Goal: Transaction & Acquisition: Obtain resource

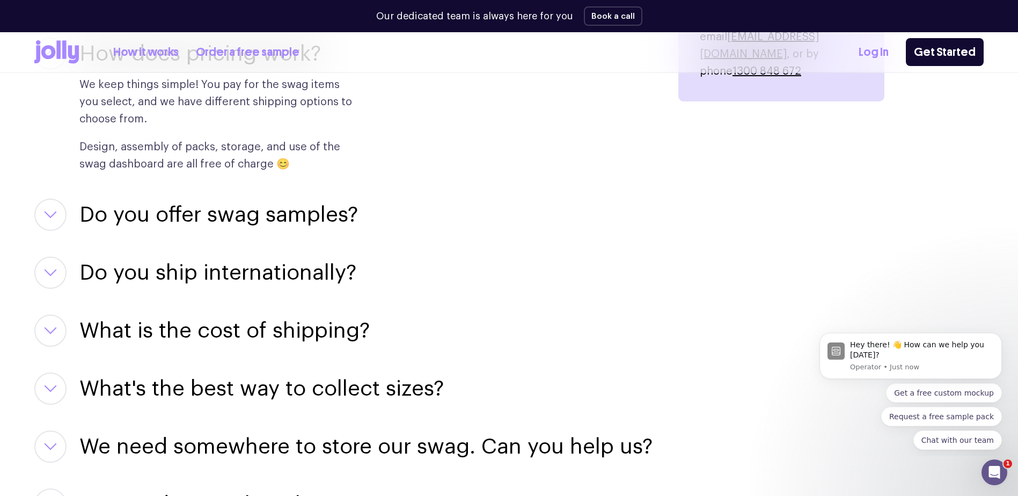
click at [199, 206] on h3 "Do you offer swag samples?" at bounding box center [218, 215] width 279 height 32
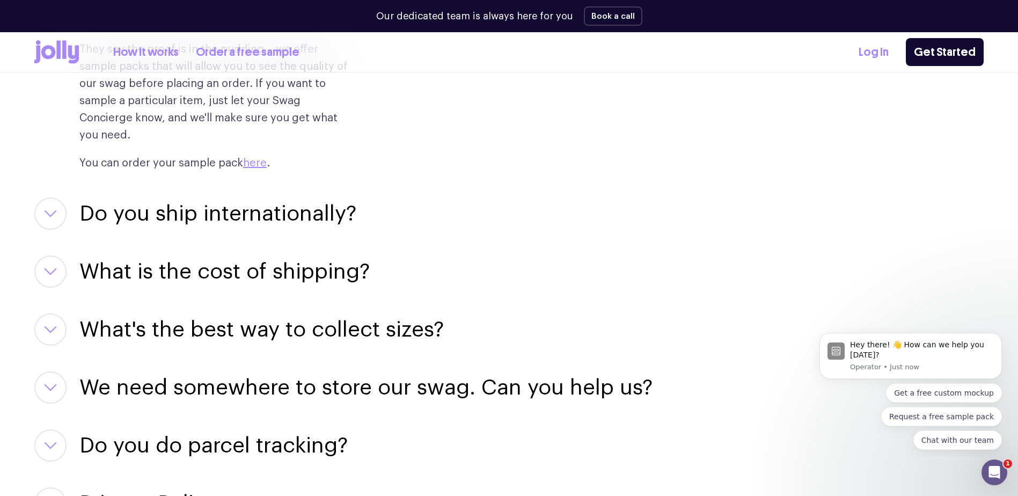
scroll to position [1717, 0]
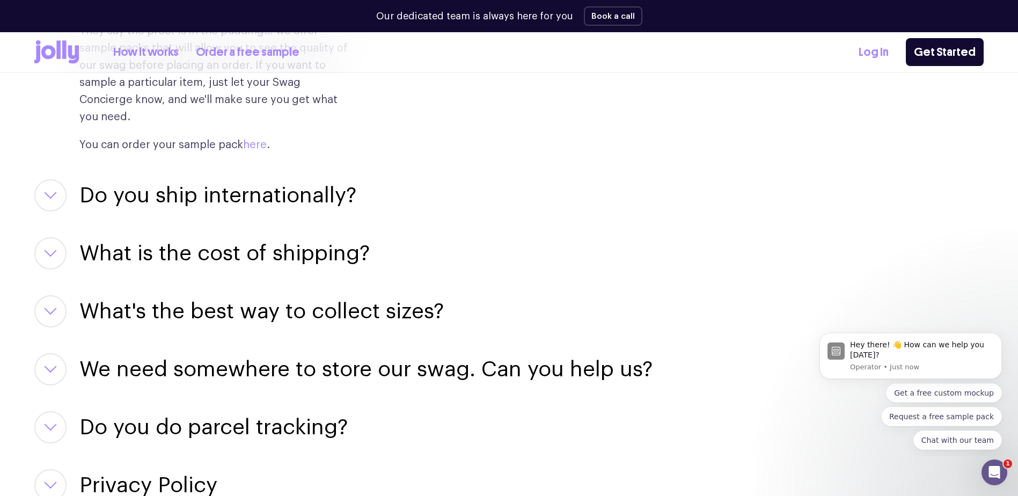
click at [254, 140] on link "here" at bounding box center [255, 145] width 24 height 11
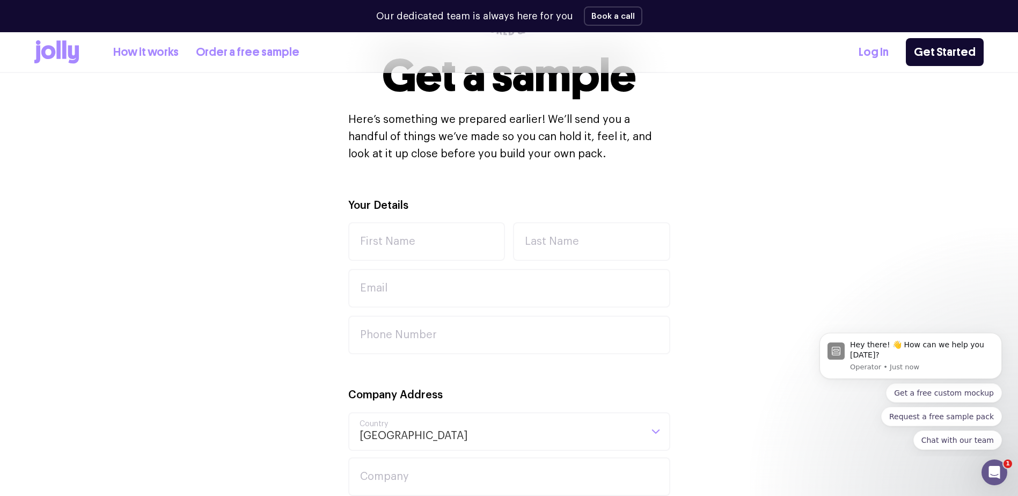
scroll to position [268, 0]
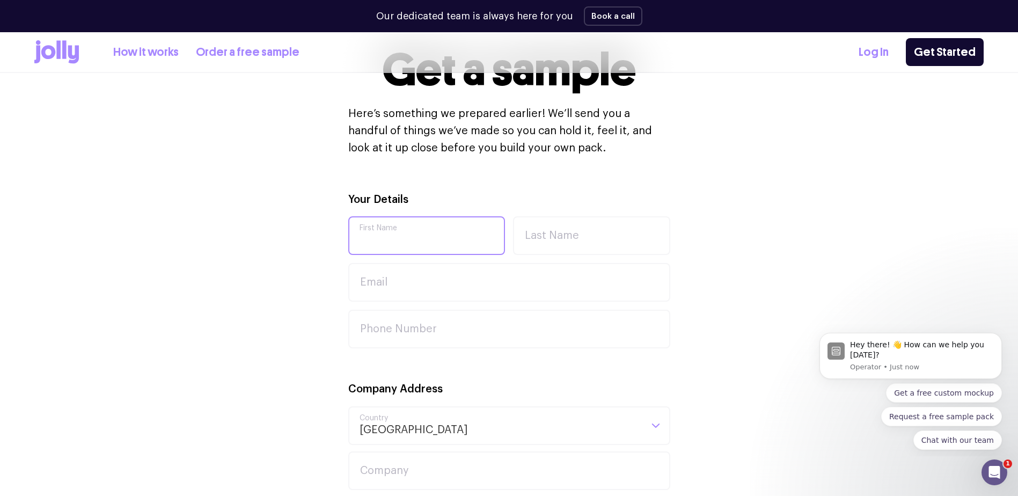
click at [405, 229] on input "First Name" at bounding box center [426, 235] width 157 height 39
type input "[PERSON_NAME]"
type input "[PERSON_NAME][EMAIL_ADDRESS][PERSON_NAME][DOMAIN_NAME]"
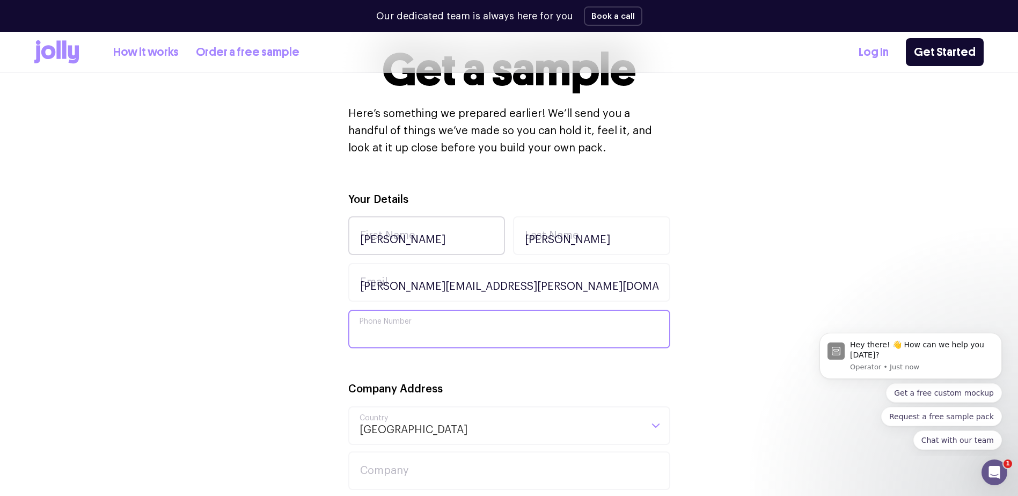
type input "0467006682"
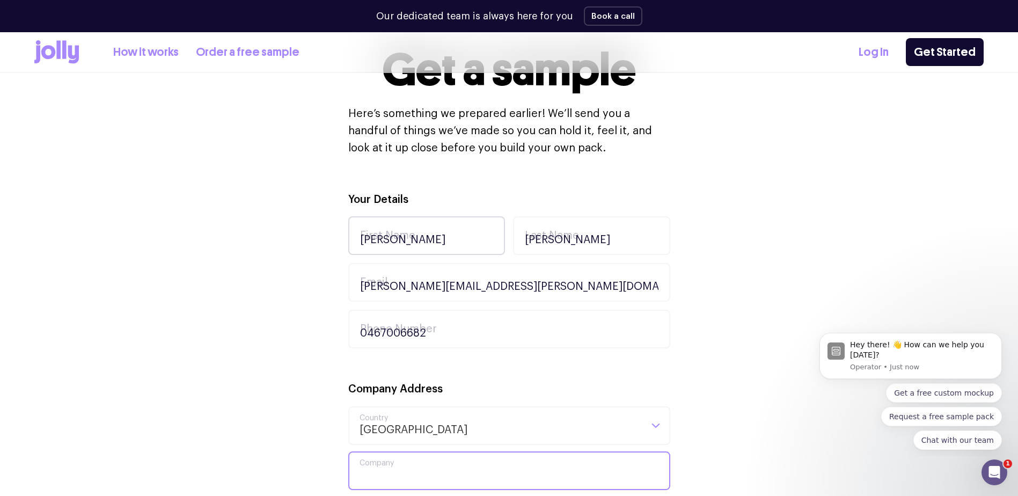
type input "[DOMAIN_NAME]"
type input "[GEOGRAPHIC_DATA]"
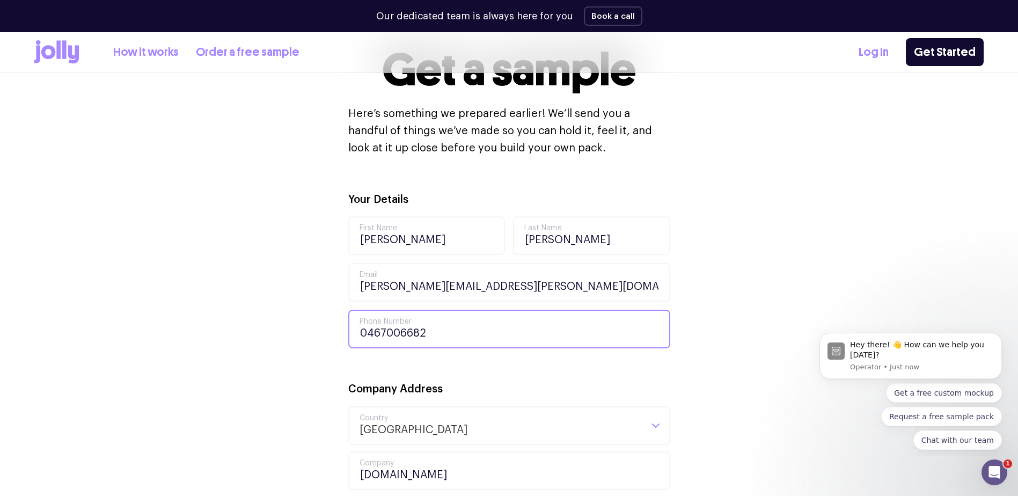
click at [437, 329] on input "0467006682" at bounding box center [509, 329] width 322 height 39
drag, startPoint x: 430, startPoint y: 331, endPoint x: 162, endPoint y: 325, distance: 268.9
type input "0484054734"
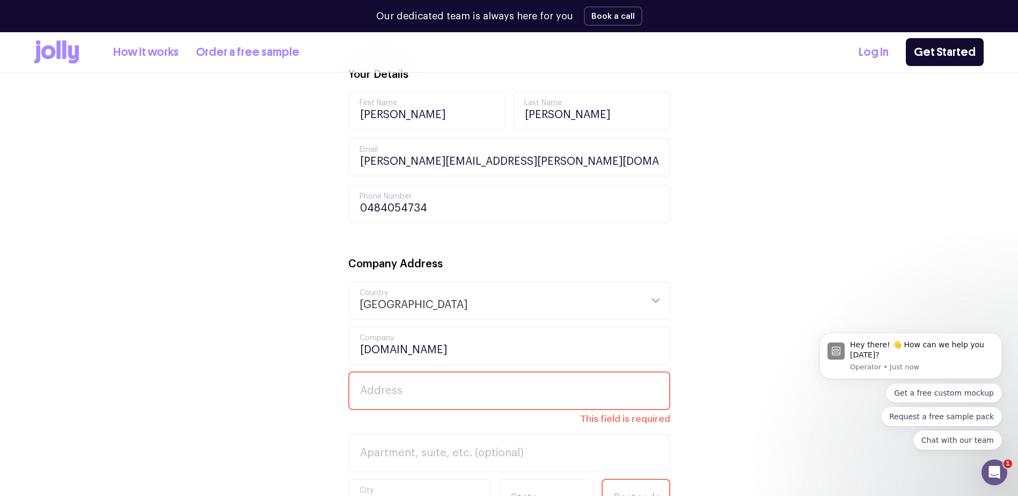
scroll to position [429, 0]
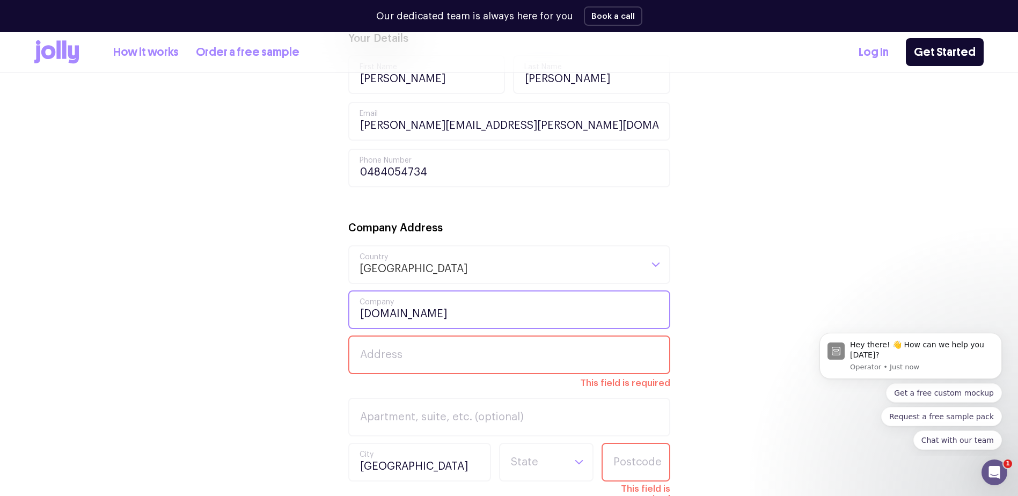
click at [429, 309] on input "[DOMAIN_NAME]" at bounding box center [509, 309] width 322 height 39
drag, startPoint x: 458, startPoint y: 316, endPoint x: 265, endPoint y: 312, distance: 193.8
click at [265, 312] on div "Your Details [PERSON_NAME] First Name [PERSON_NAME] Last Name [PERSON_NAME][EMA…" at bounding box center [508, 402] width 949 height 745
type input "Star Group"
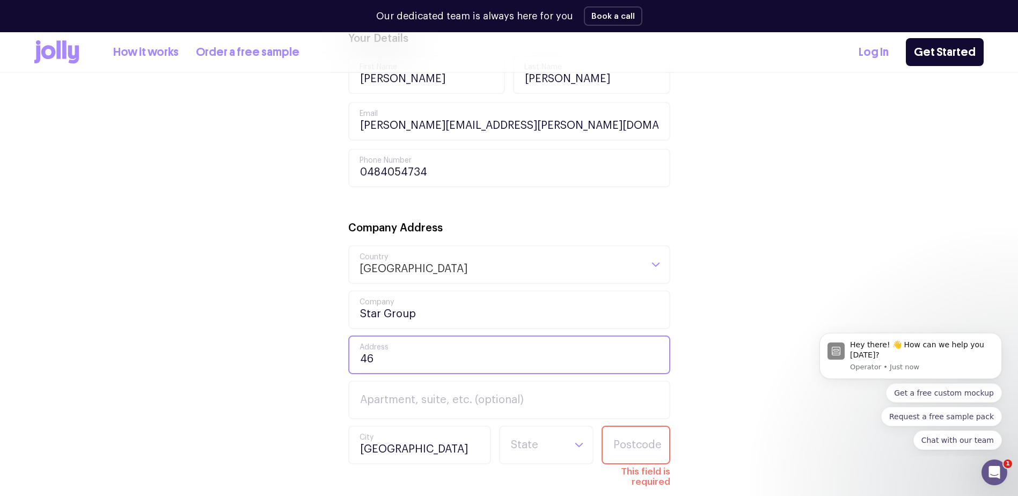
type input "[STREET_ADDRESS]"
type input "2200"
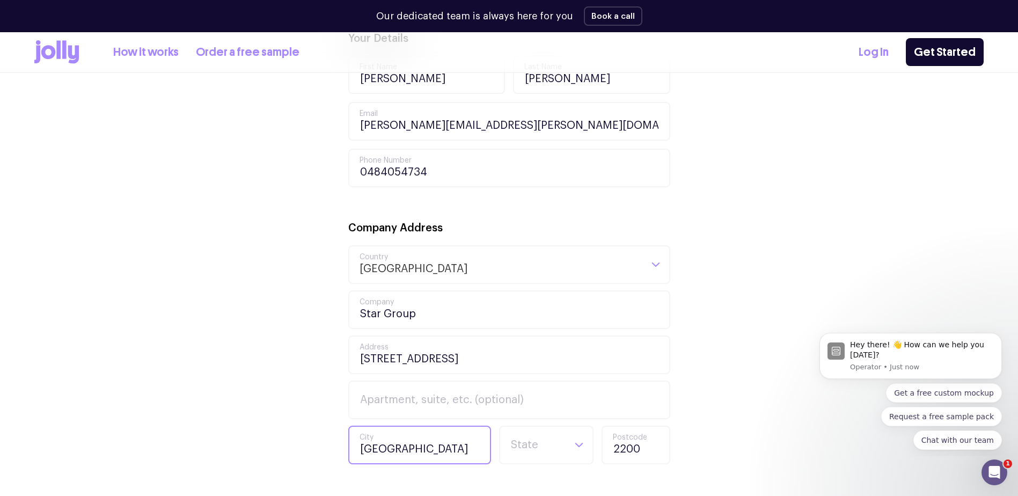
drag, startPoint x: 417, startPoint y: 446, endPoint x: 284, endPoint y: 445, distance: 133.1
click at [322, 446] on div "Your Details [PERSON_NAME] First Name [PERSON_NAME] Last Name [PERSON_NAME][EMA…" at bounding box center [508, 381] width 949 height 702
type input "T"
type input "[GEOGRAPHIC_DATA]"
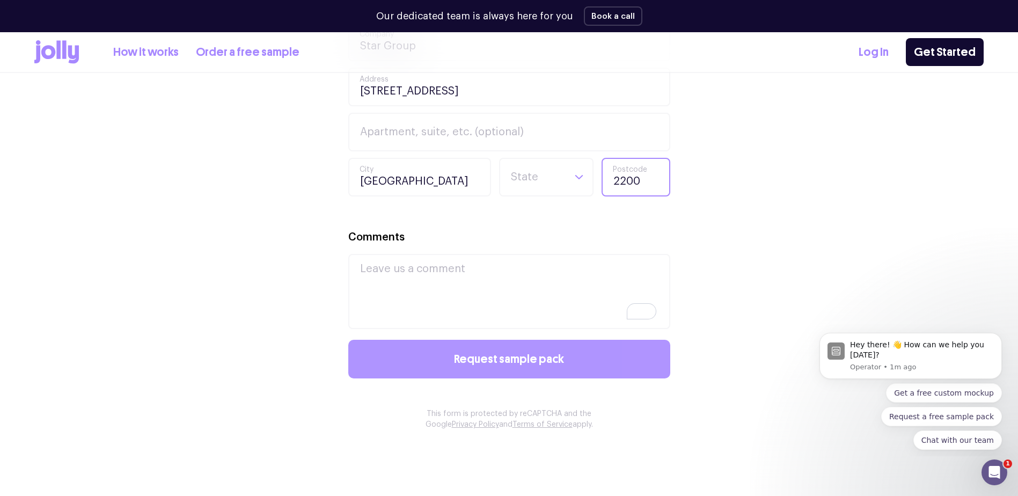
scroll to position [698, 0]
click at [488, 357] on span "Request sample pack" at bounding box center [509, 359] width 110 height 12
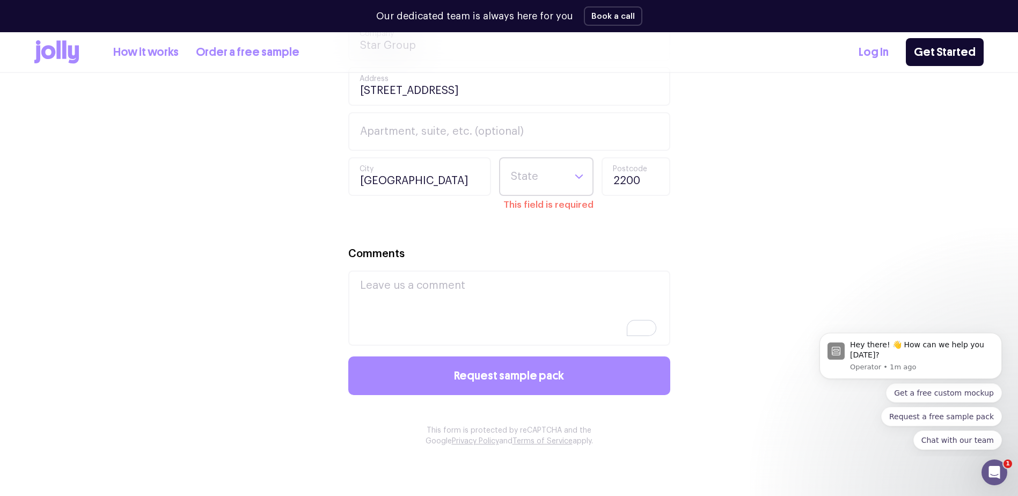
click at [528, 182] on input "Search for option" at bounding box center [537, 176] width 55 height 36
click at [524, 242] on li "[GEOGRAPHIC_DATA]" at bounding box center [546, 241] width 89 height 26
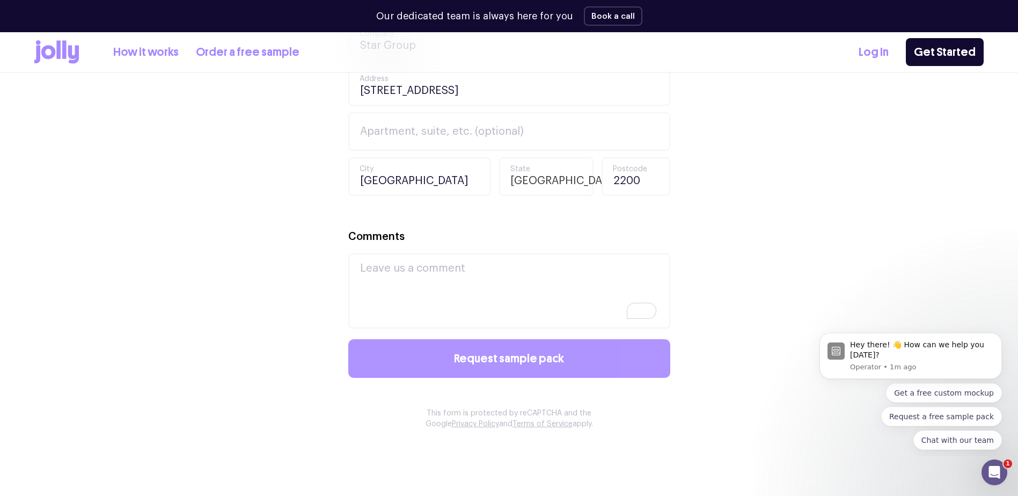
click at [490, 358] on span "Request sample pack" at bounding box center [509, 359] width 110 height 12
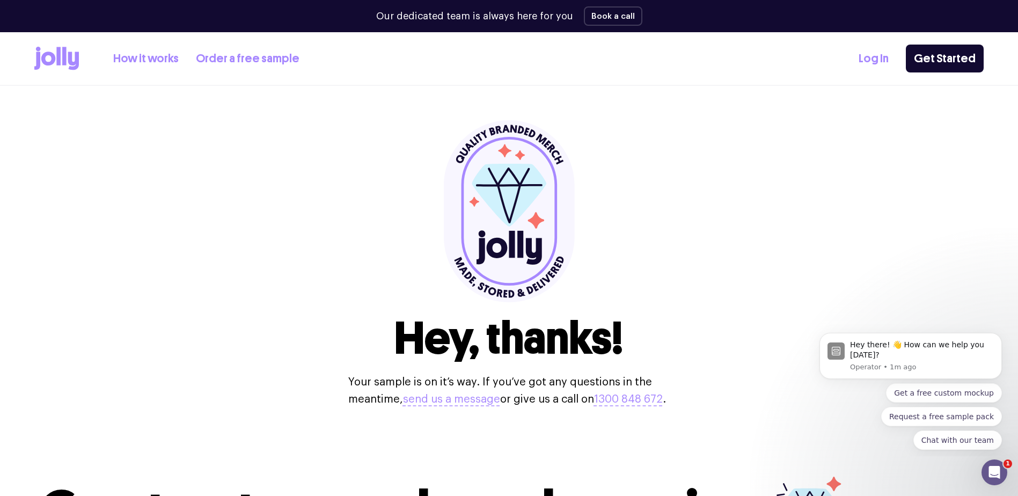
scroll to position [54, 0]
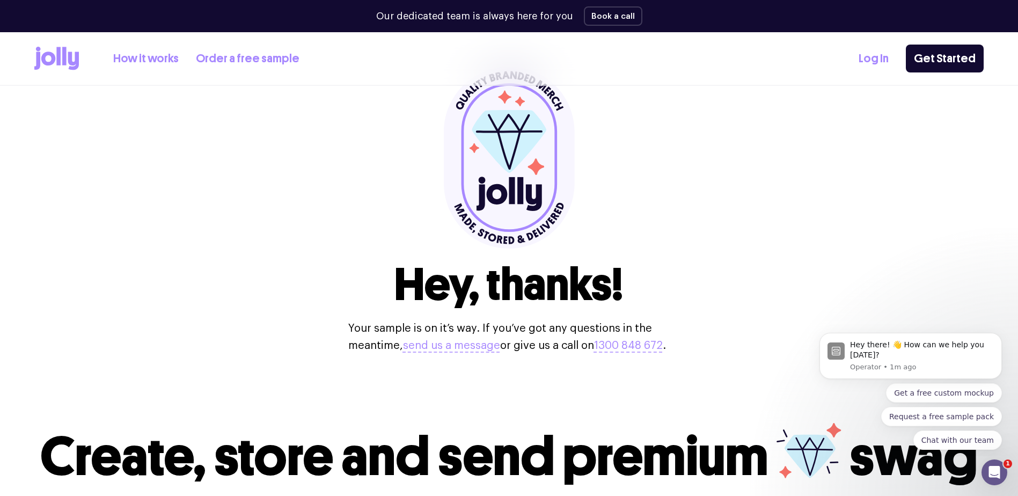
click at [248, 64] on link "Order a free sample" at bounding box center [248, 59] width 104 height 18
click at [128, 57] on link "How it works" at bounding box center [145, 59] width 65 height 18
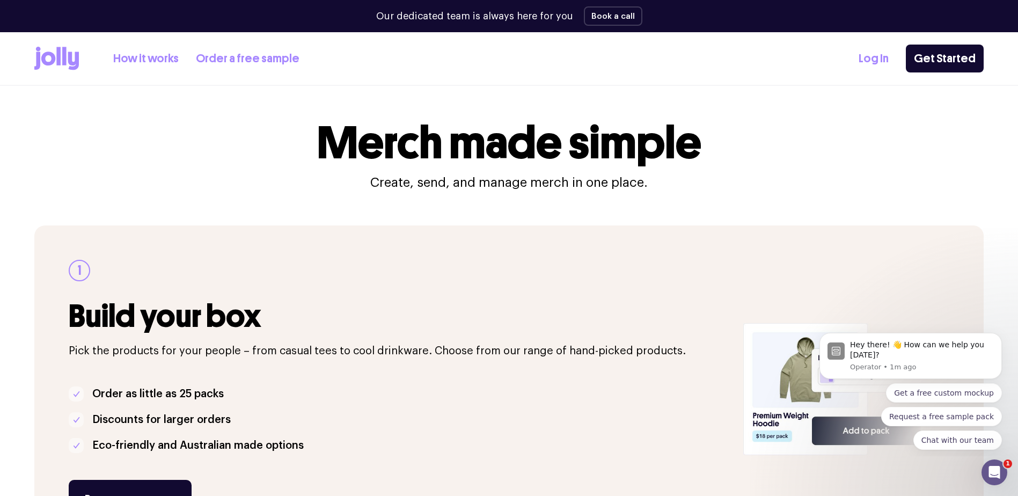
scroll to position [107, 0]
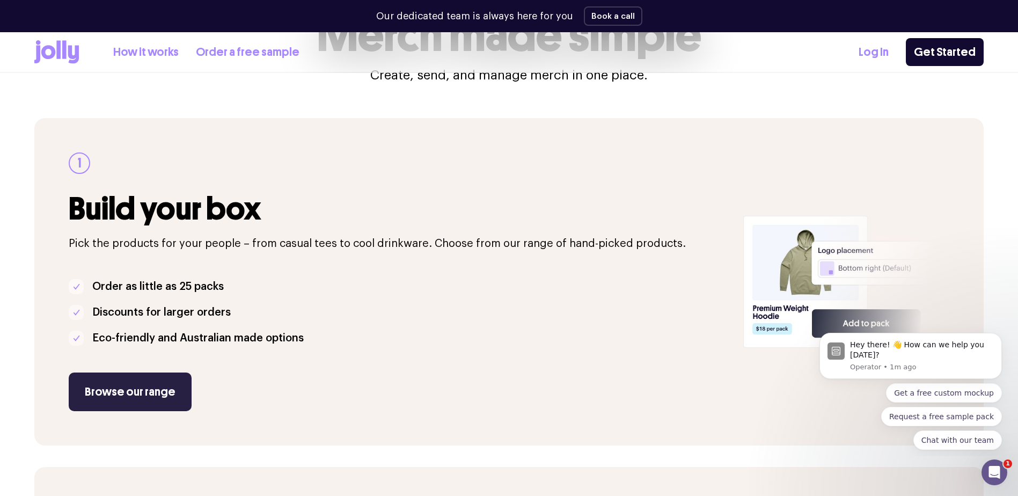
click at [126, 395] on link "Browse our range" at bounding box center [130, 391] width 123 height 39
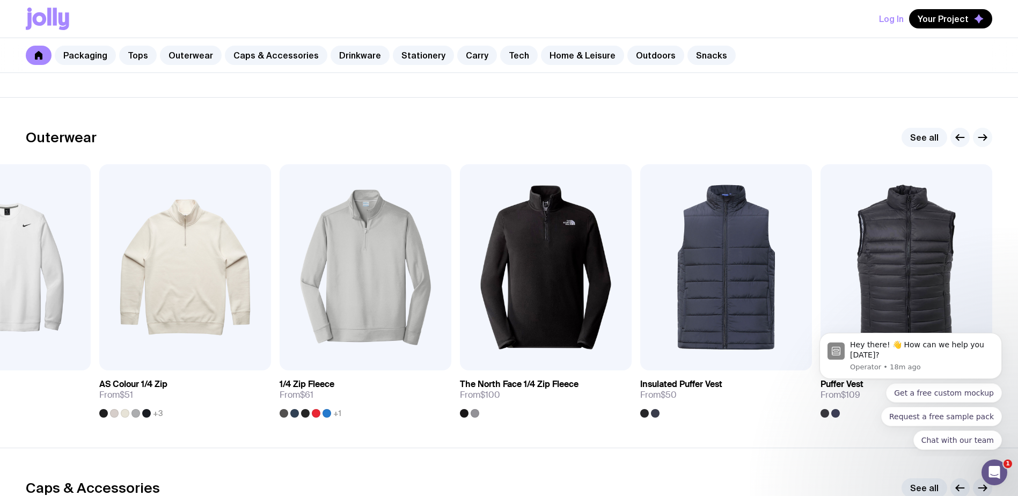
click at [983, 135] on icon "button" at bounding box center [982, 137] width 13 height 13
click at [959, 136] on icon "button" at bounding box center [960, 137] width 13 height 13
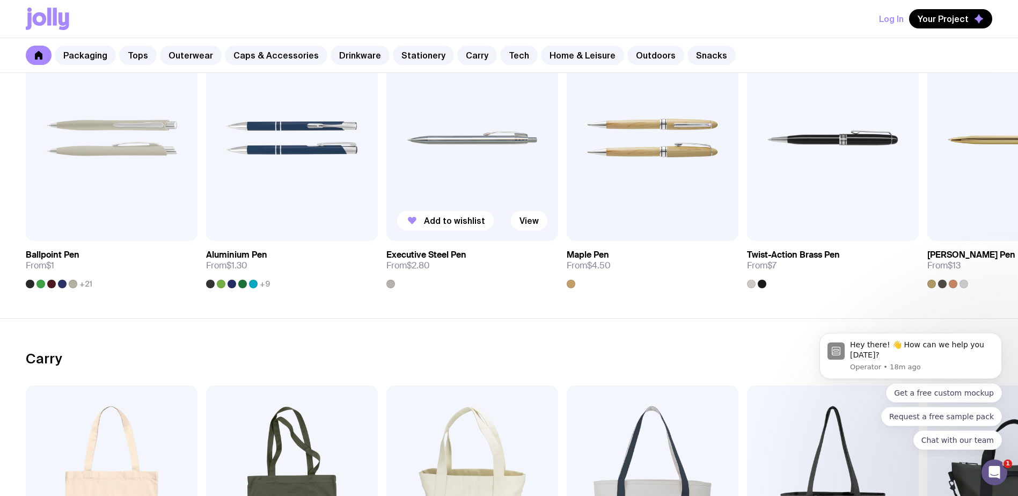
scroll to position [1842, 0]
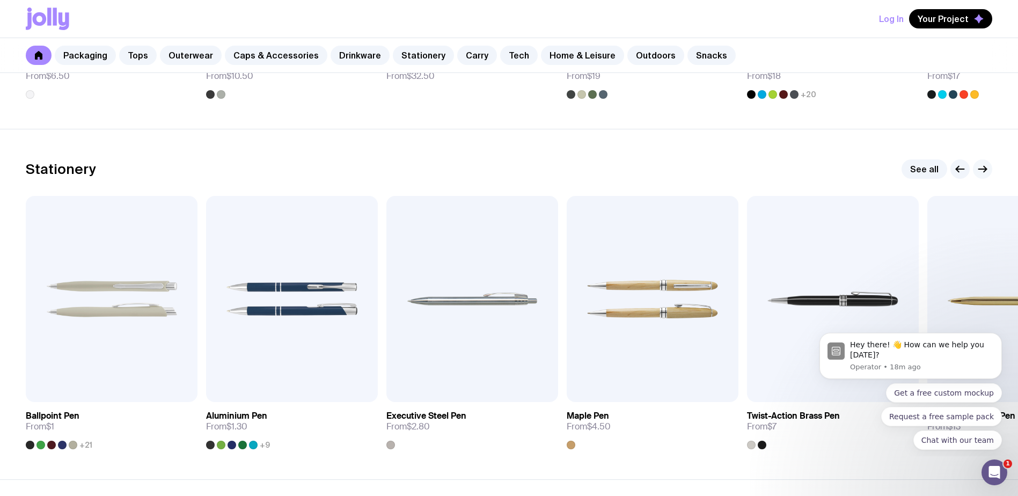
click at [980, 171] on icon "button" at bounding box center [982, 169] width 13 height 13
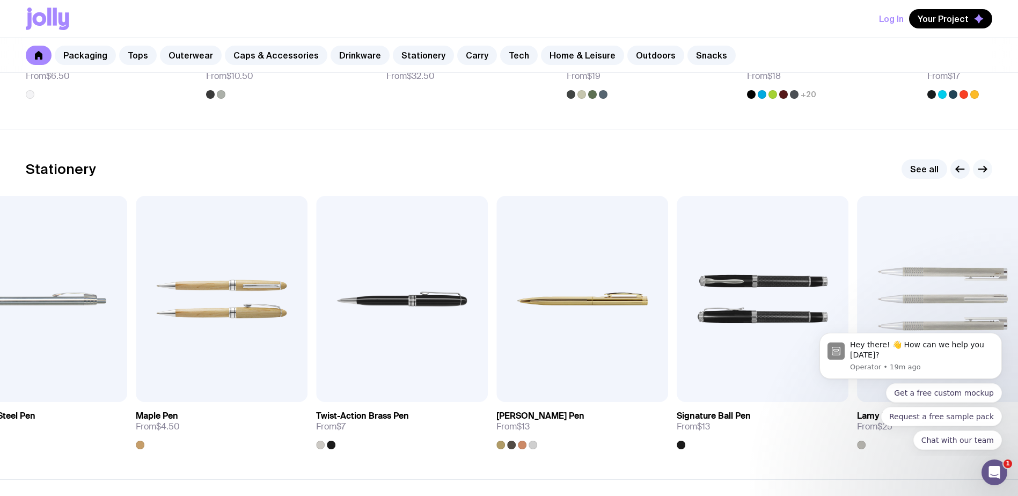
click at [980, 171] on icon "button" at bounding box center [982, 169] width 13 height 13
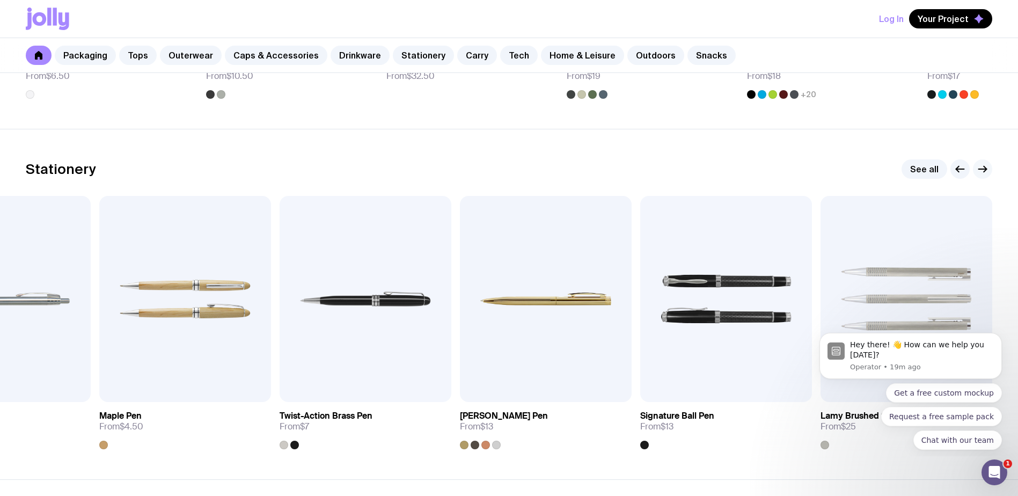
click at [980, 171] on icon "button" at bounding box center [982, 169] width 13 height 13
click at [960, 167] on icon "button" at bounding box center [960, 169] width 13 height 13
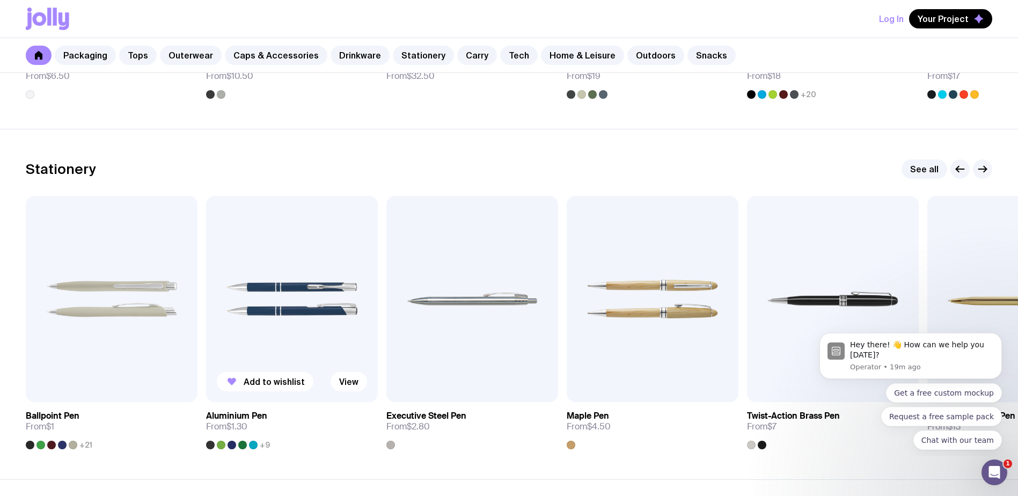
click at [311, 319] on img at bounding box center [292, 299] width 172 height 206
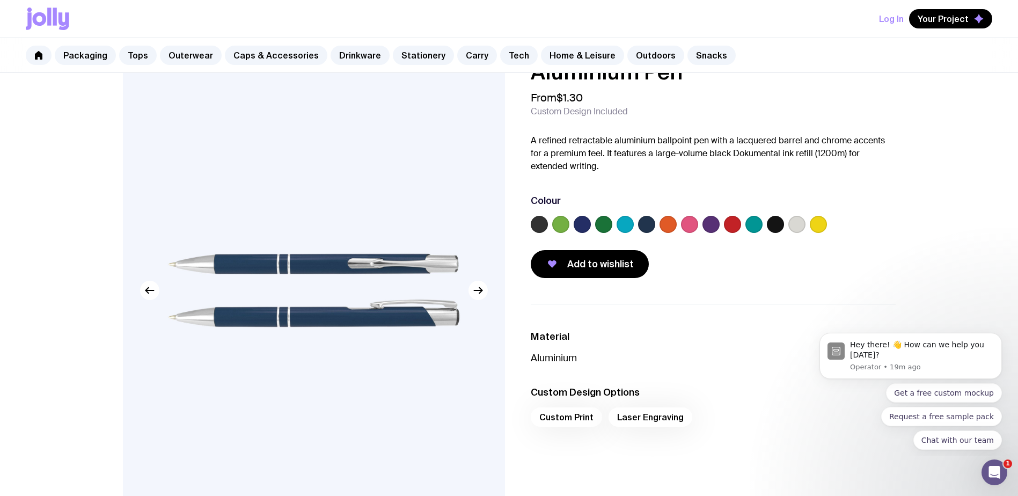
scroll to position [54, 0]
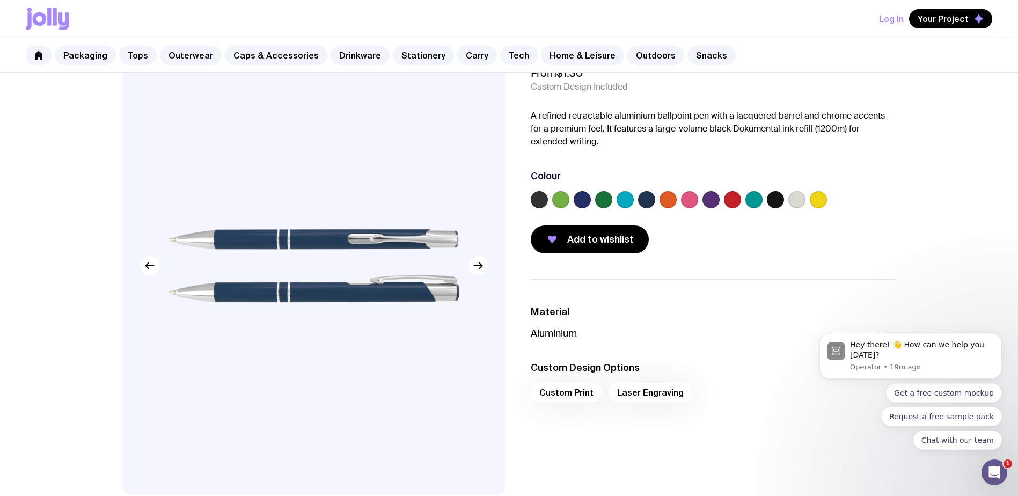
click at [565, 197] on label at bounding box center [560, 199] width 17 height 17
click at [0, 0] on input "radio" at bounding box center [0, 0] width 0 height 0
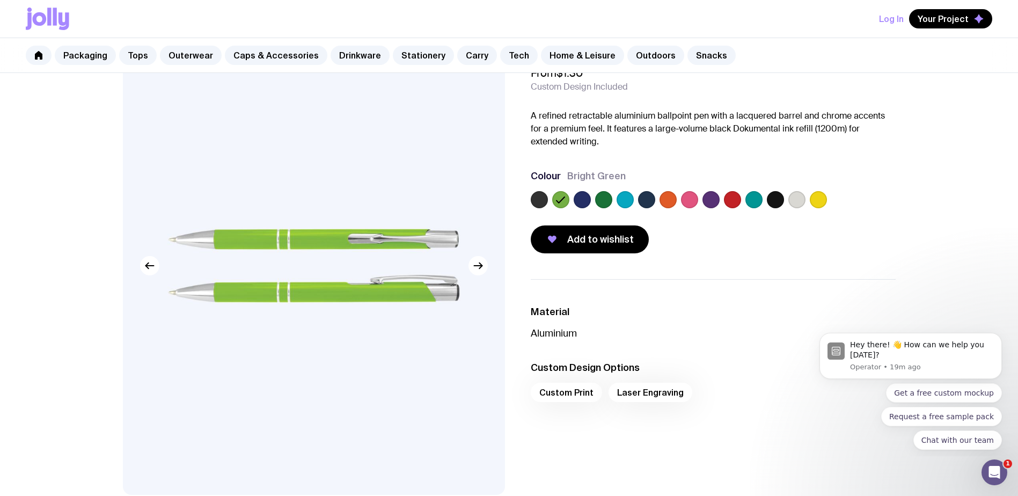
click at [602, 198] on label at bounding box center [603, 199] width 17 height 17
click at [0, 0] on input "radio" at bounding box center [0, 0] width 0 height 0
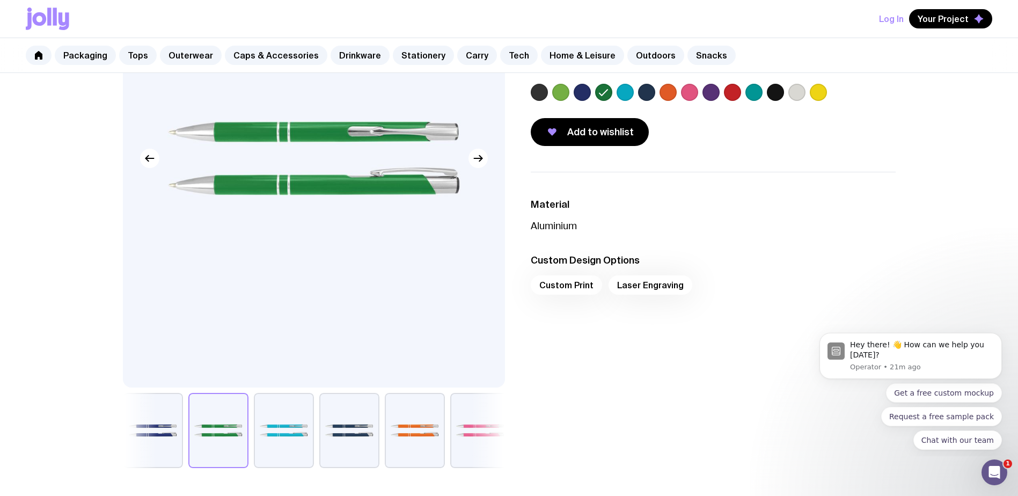
scroll to position [268, 0]
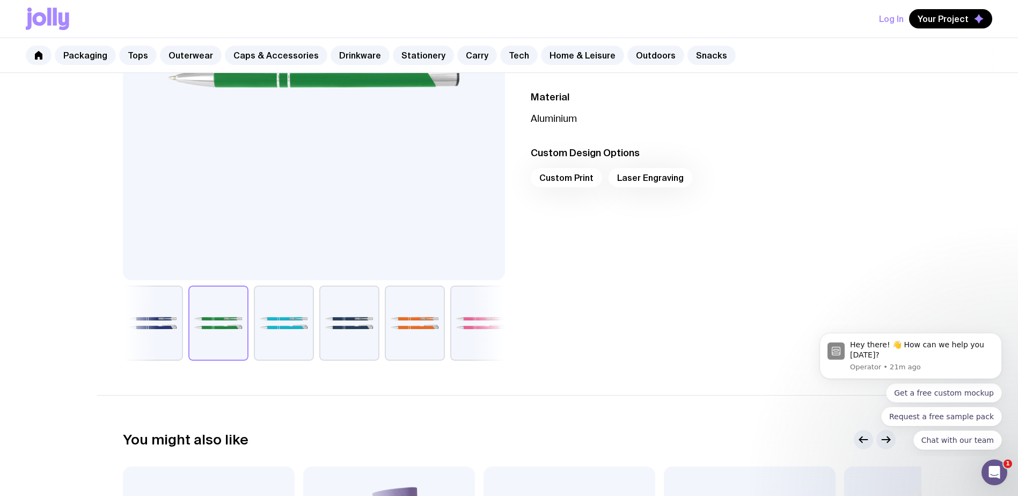
click at [629, 181] on div "Custom Print Laser Engraving" at bounding box center [713, 181] width 365 height 26
click at [563, 178] on div "Custom Print Laser Engraving" at bounding box center [713, 181] width 365 height 26
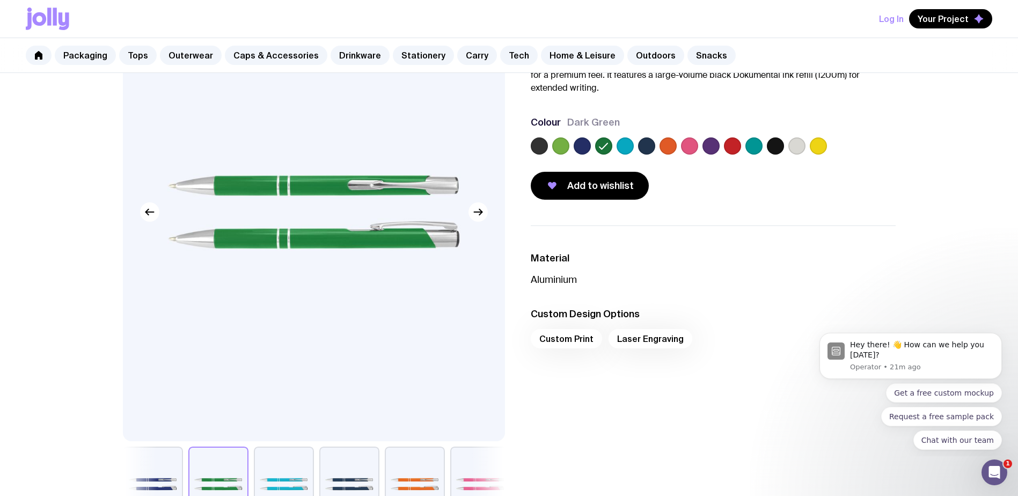
scroll to position [0, 0]
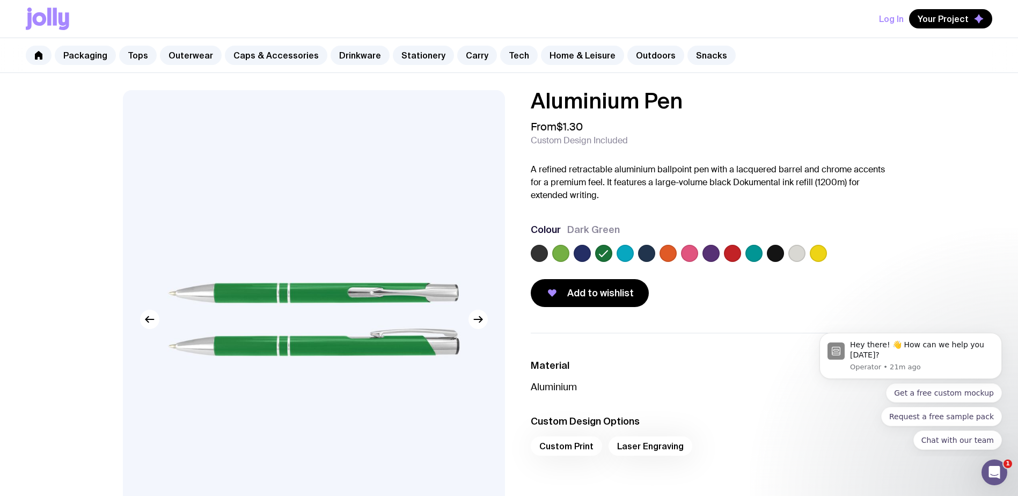
click at [647, 250] on label at bounding box center [646, 253] width 17 height 17
click at [0, 0] on input "radio" at bounding box center [0, 0] width 0 height 0
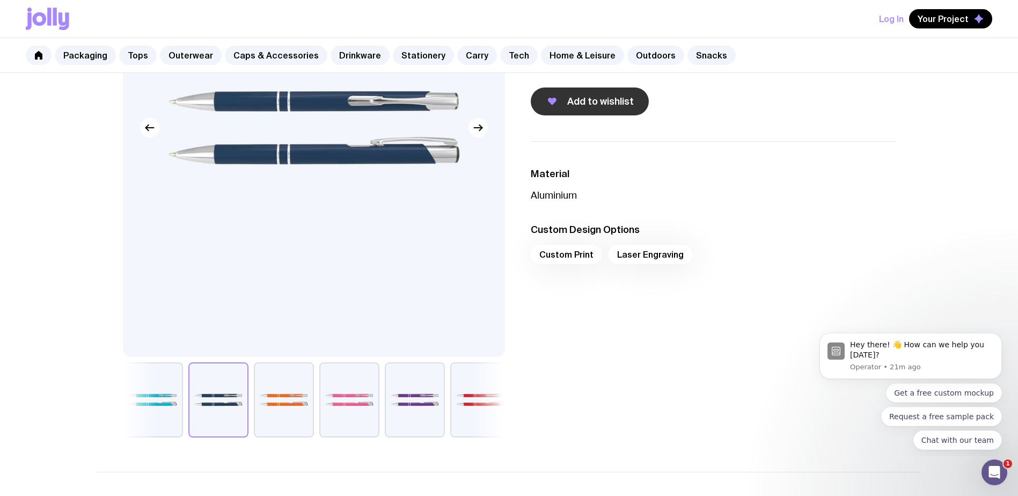
scroll to position [215, 0]
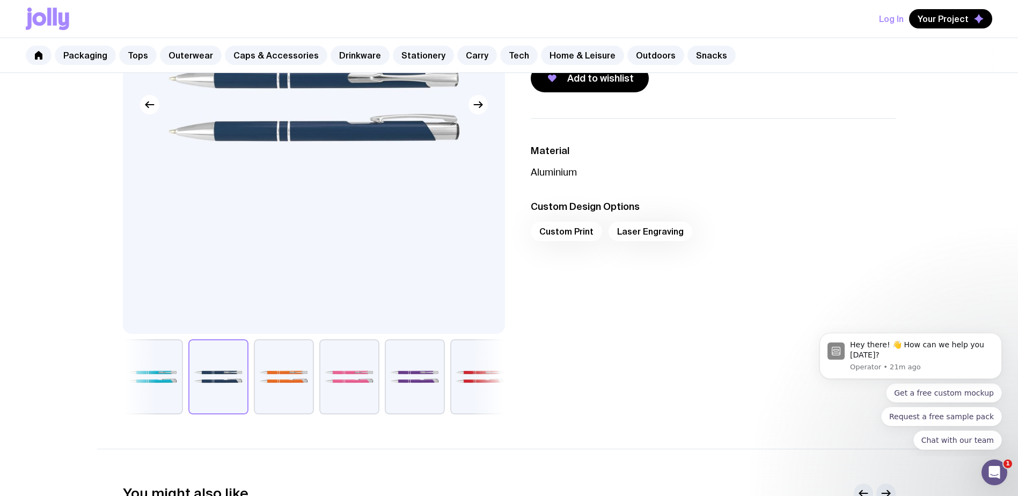
click at [661, 232] on div "Custom Print Laser Engraving" at bounding box center [713, 235] width 365 height 26
click at [563, 237] on div "Custom Print Laser Engraving" at bounding box center [713, 235] width 365 height 26
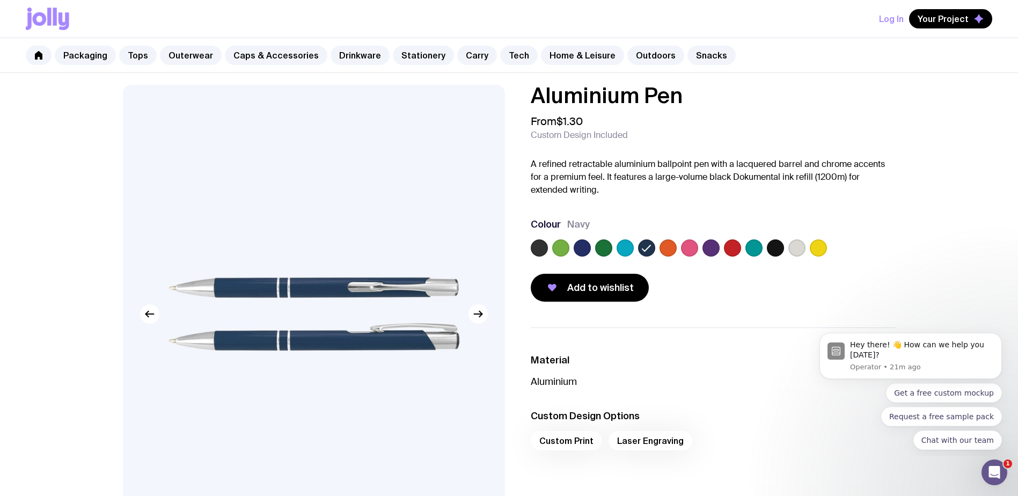
scroll to position [0, 0]
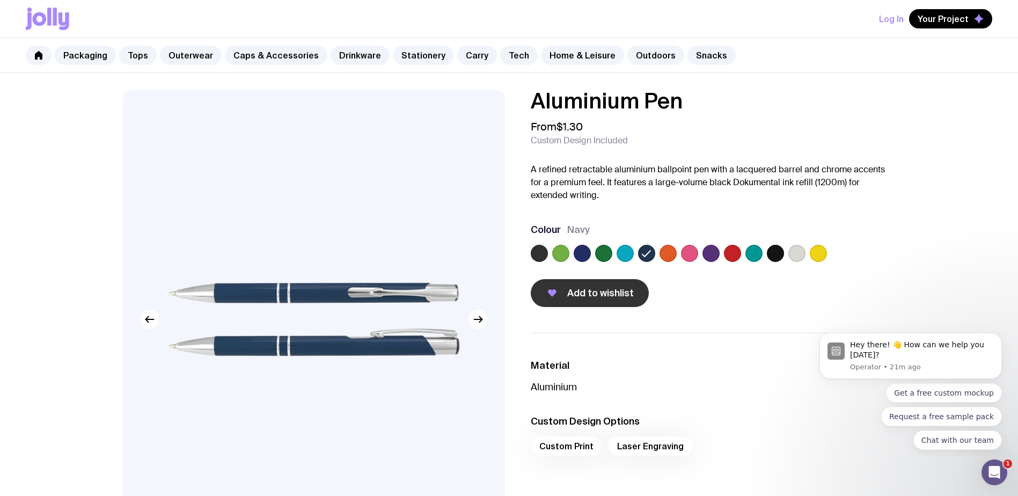
click at [578, 299] on span "Add to wishlist" at bounding box center [600, 293] width 67 height 13
click at [884, 68] on span "Aluminium Pen has been added to your wishlist" at bounding box center [891, 62] width 185 height 11
click at [931, 23] on span "Your Project" at bounding box center [943, 18] width 51 height 11
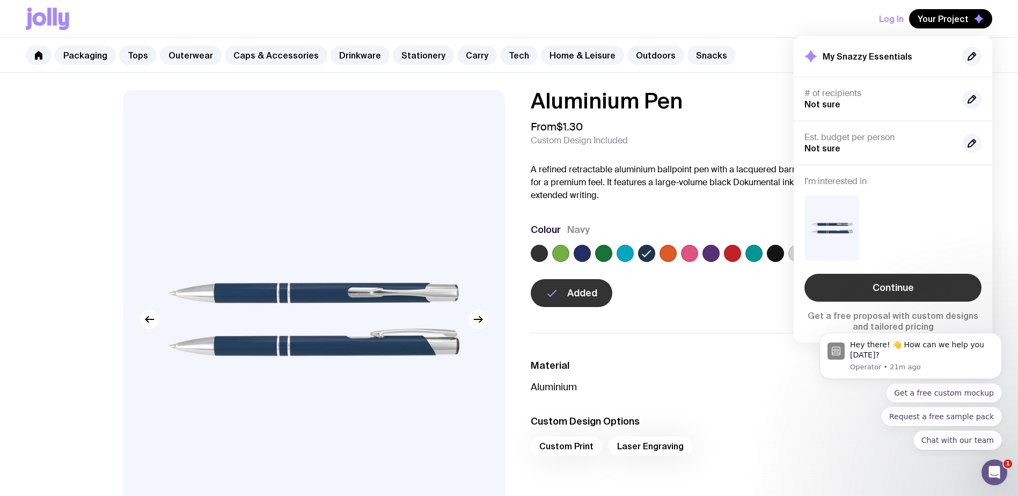
click at [898, 288] on link "Continue" at bounding box center [892, 288] width 177 height 28
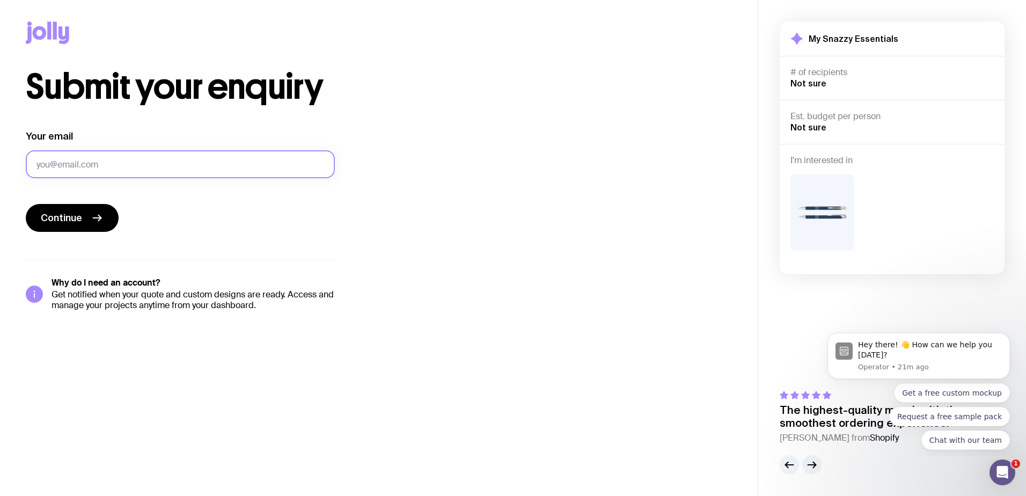
click at [74, 162] on input "Your email" at bounding box center [180, 164] width 309 height 28
type input "[PERSON_NAME][EMAIL_ADDRESS][PERSON_NAME][DOMAIN_NAME]"
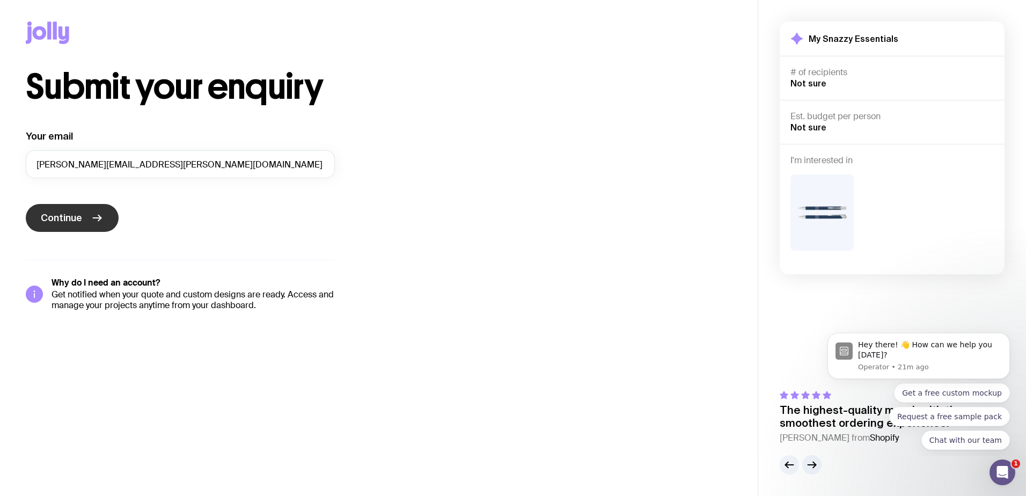
click at [71, 228] on button "Continue" at bounding box center [72, 218] width 93 height 28
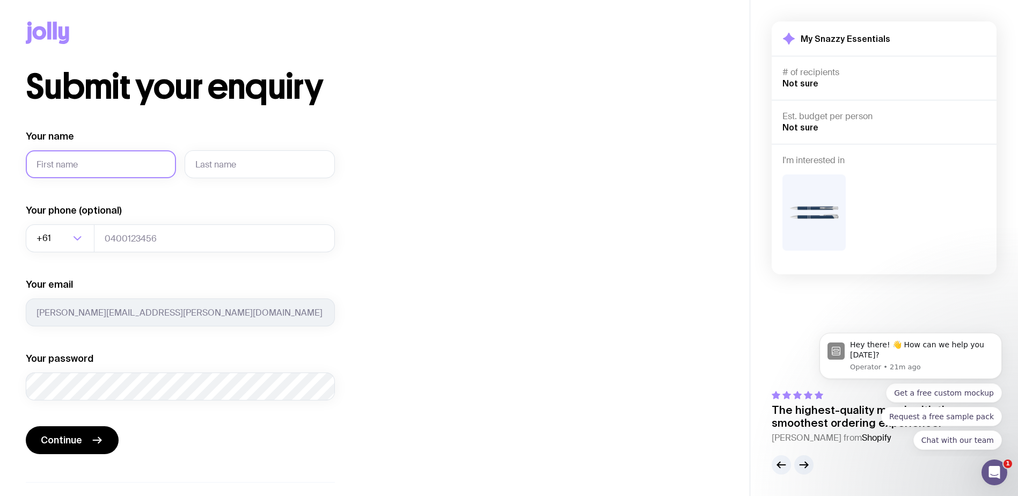
click at [85, 165] on input "Your name" at bounding box center [101, 164] width 150 height 28
type input "[PERSON_NAME]"
drag, startPoint x: 180, startPoint y: 239, endPoint x: 25, endPoint y: 240, distance: 155.1
click at [66, 239] on div "+61 Loading... 0297087555" at bounding box center [180, 238] width 309 height 28
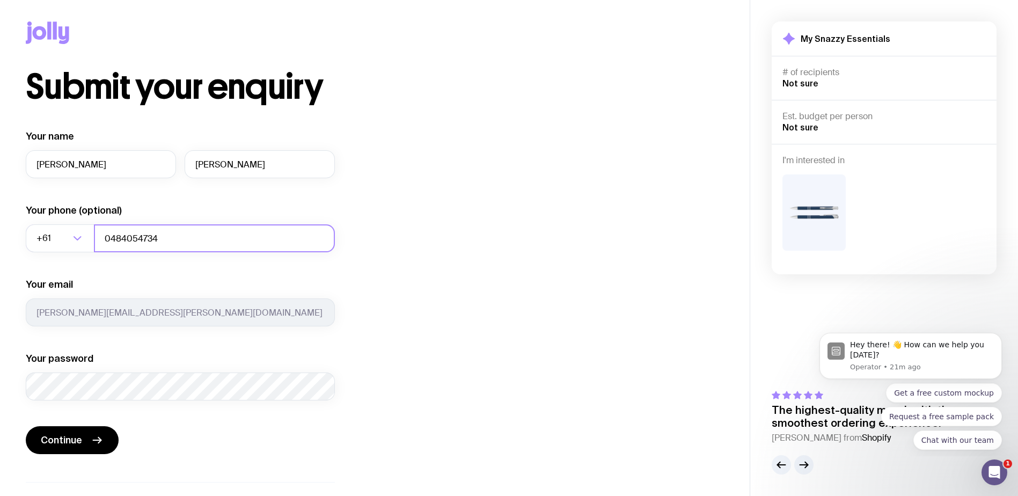
type input "0484054734"
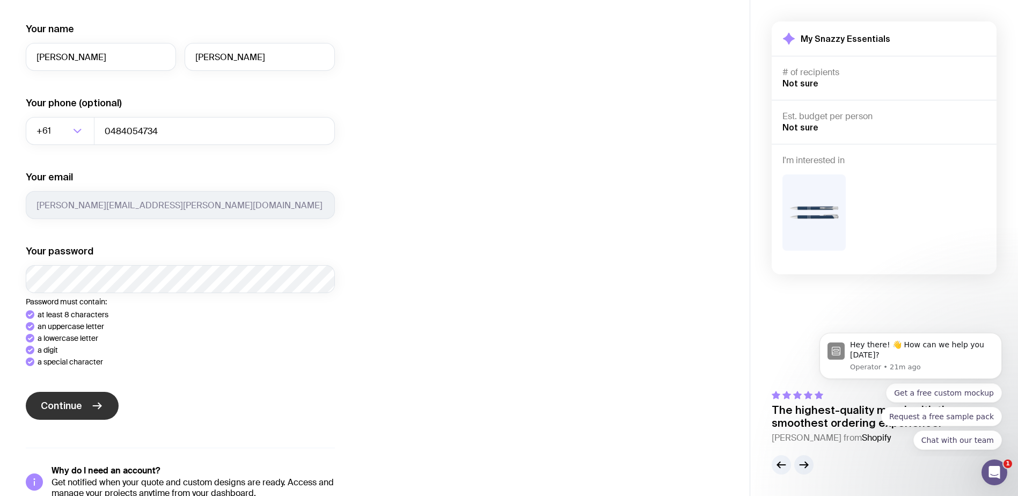
click at [55, 407] on div "Continue" at bounding box center [180, 407] width 309 height 30
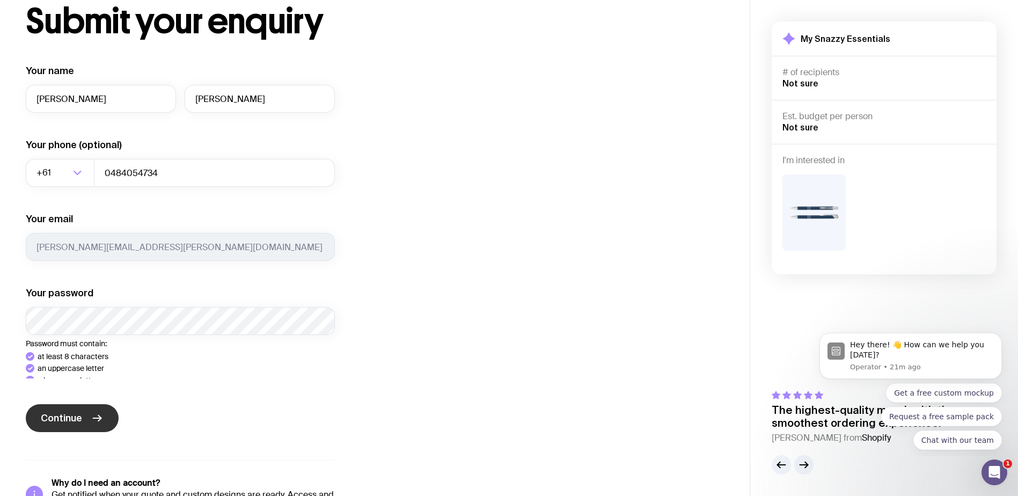
scroll to position [58, 0]
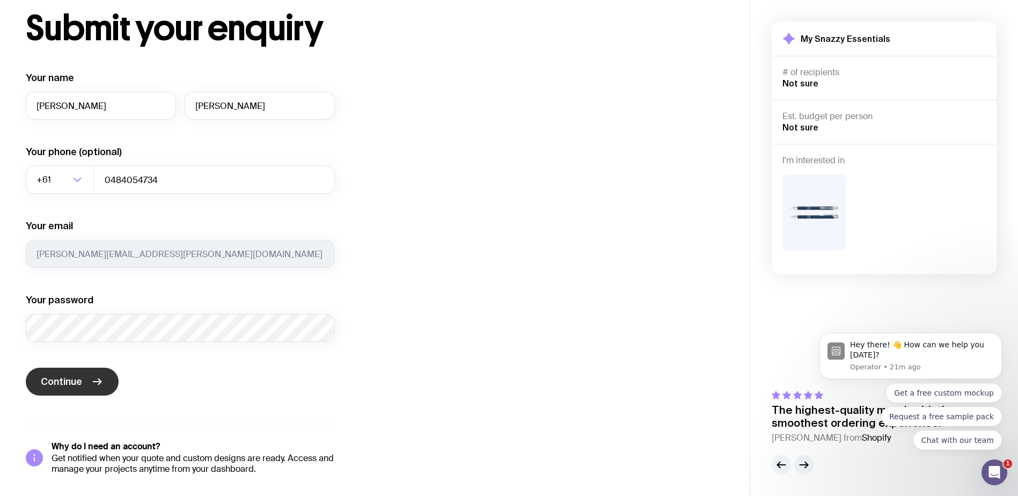
click at [69, 379] on span "Continue" at bounding box center [61, 381] width 41 height 13
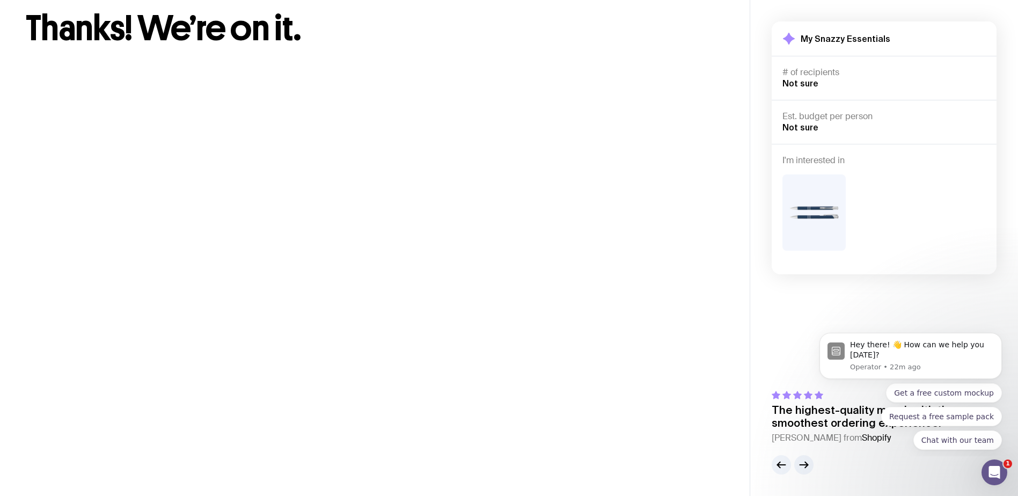
scroll to position [0, 0]
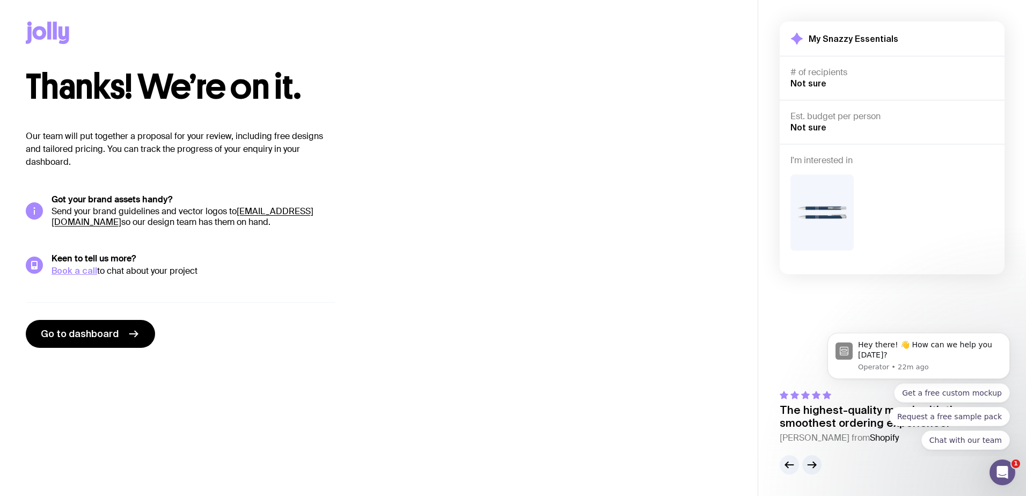
drag, startPoint x: 87, startPoint y: 133, endPoint x: 328, endPoint y: 283, distance: 283.2
click at [333, 280] on div "Our team will put together a proposal for your review, including free designs a…" at bounding box center [180, 239] width 309 height 218
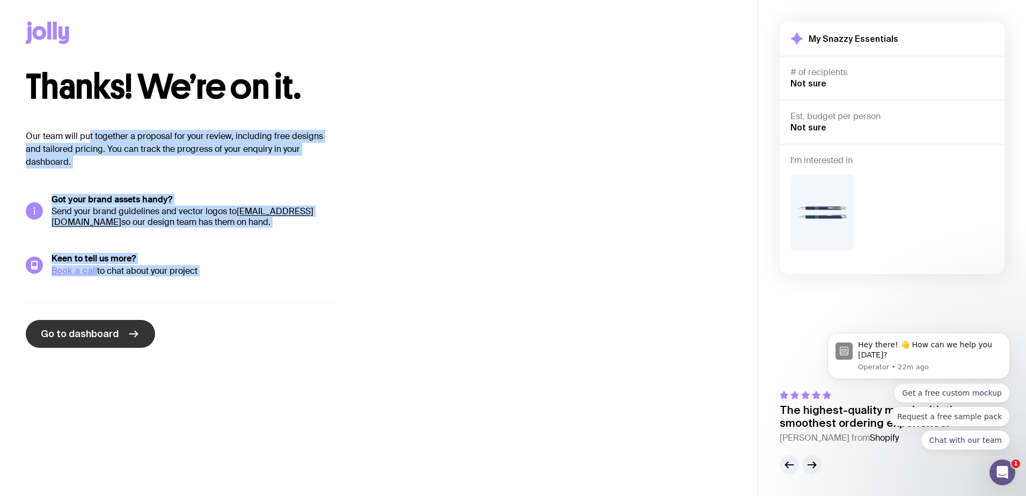
click at [77, 329] on span "Go to dashboard" at bounding box center [80, 333] width 78 height 13
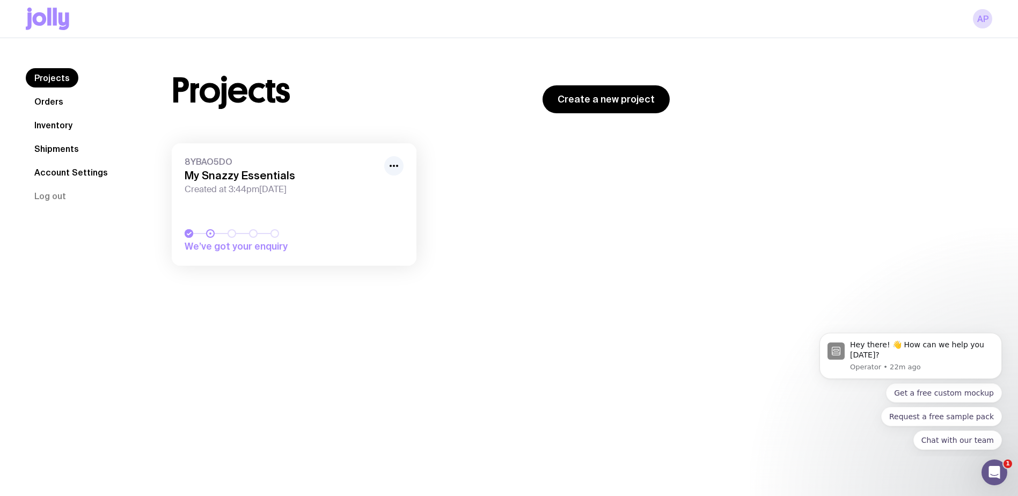
click at [245, 180] on h3 "My Snazzy Essentials" at bounding box center [281, 175] width 193 height 13
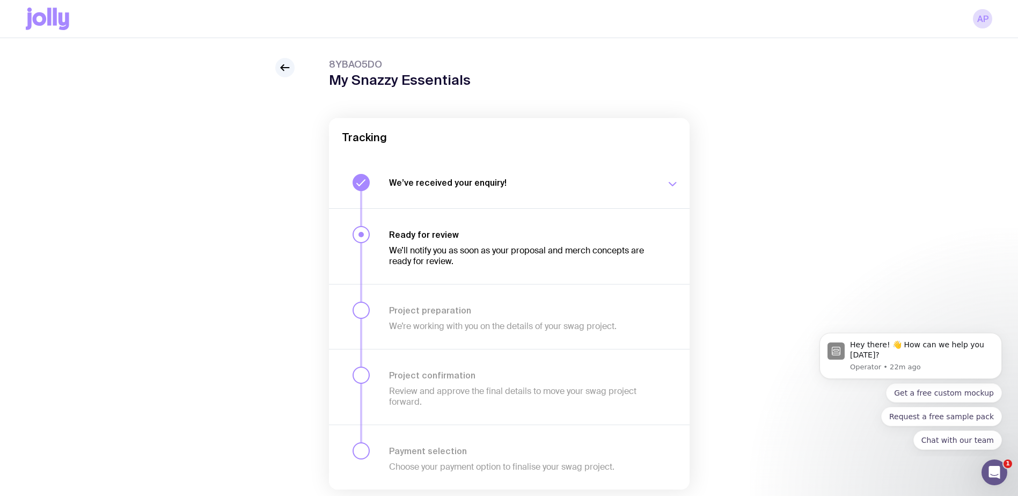
scroll to position [6, 0]
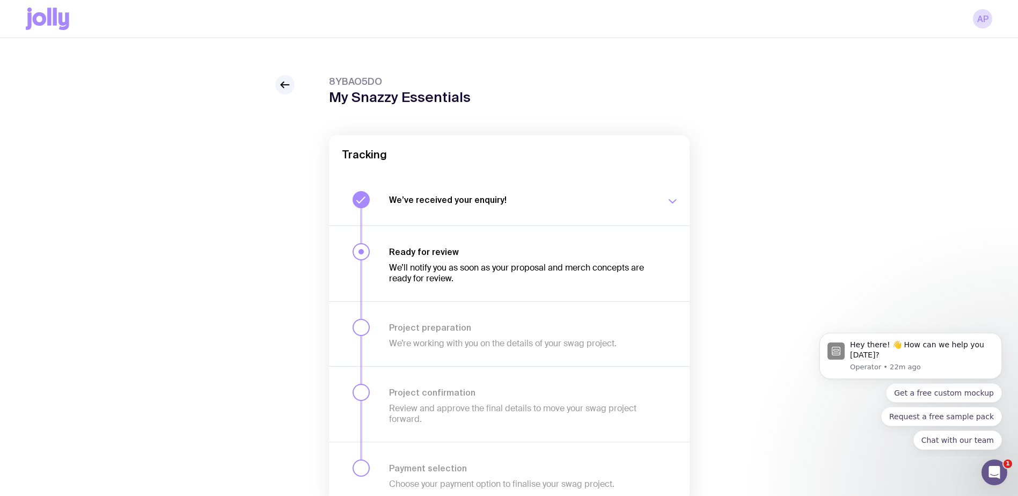
click at [673, 202] on icon "button" at bounding box center [672, 201] width 7 height 3
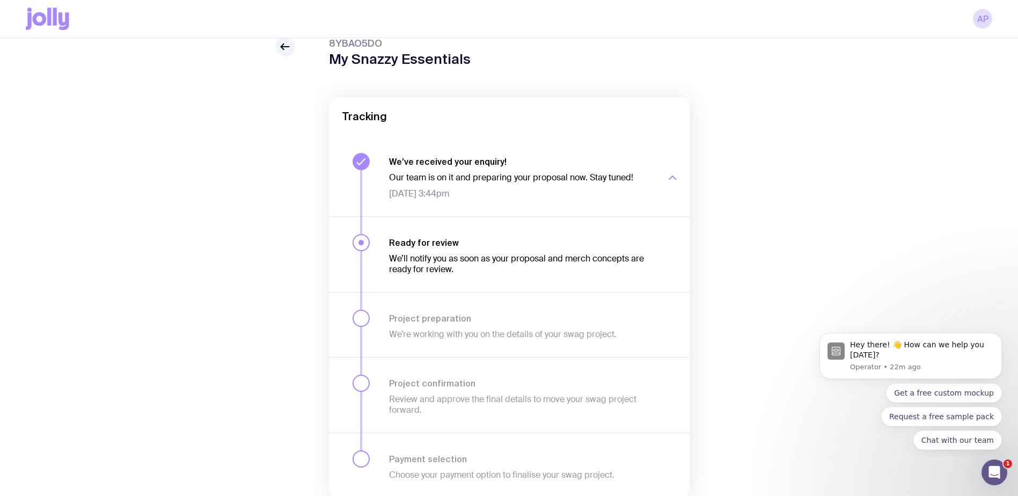
scroll to position [60, 0]
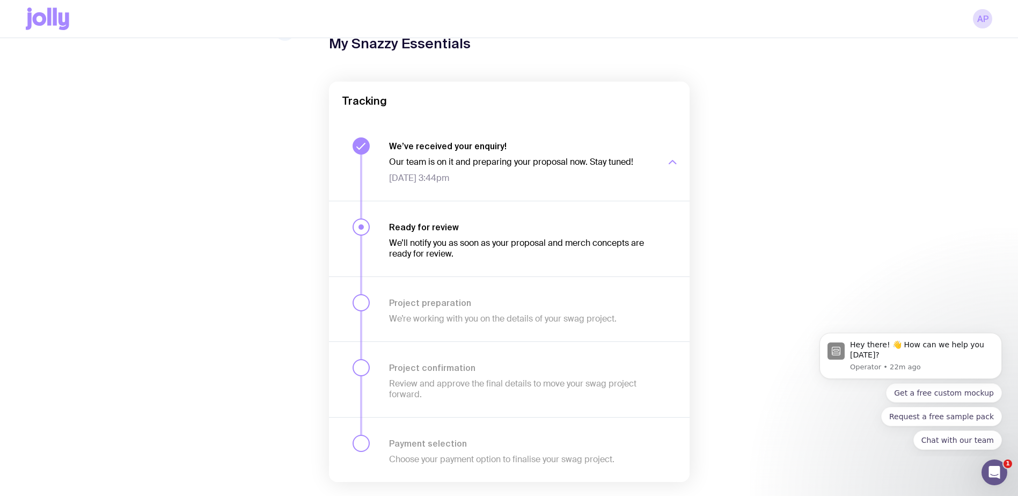
click at [602, 168] on div "Our team is on it and preparing your proposal now. Stay tuned! Tue 9 Sep, 3:44pm" at bounding box center [521, 170] width 264 height 27
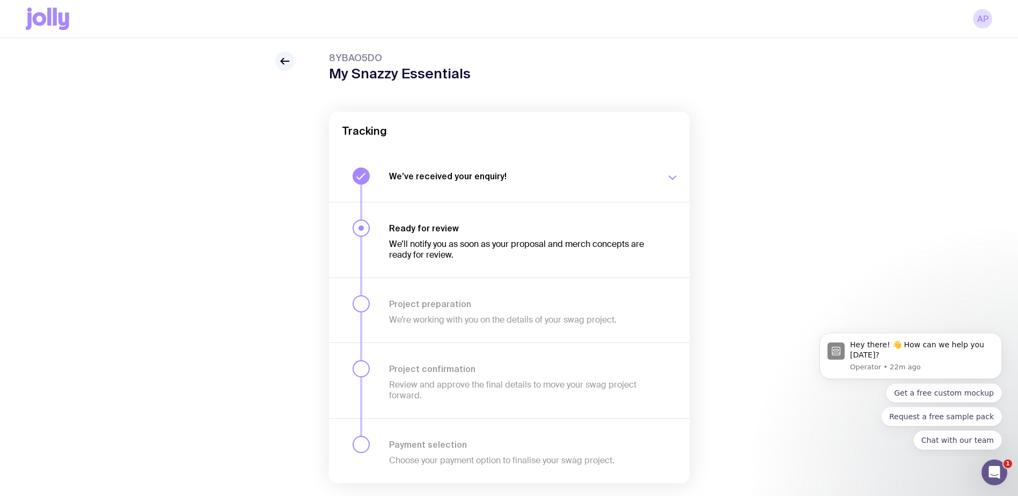
scroll to position [0, 0]
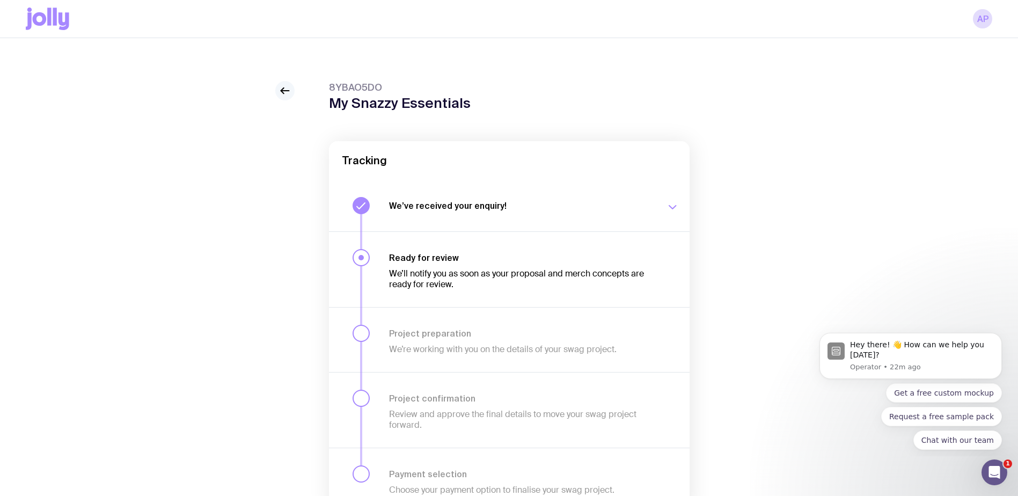
click at [289, 87] on icon at bounding box center [285, 90] width 13 height 13
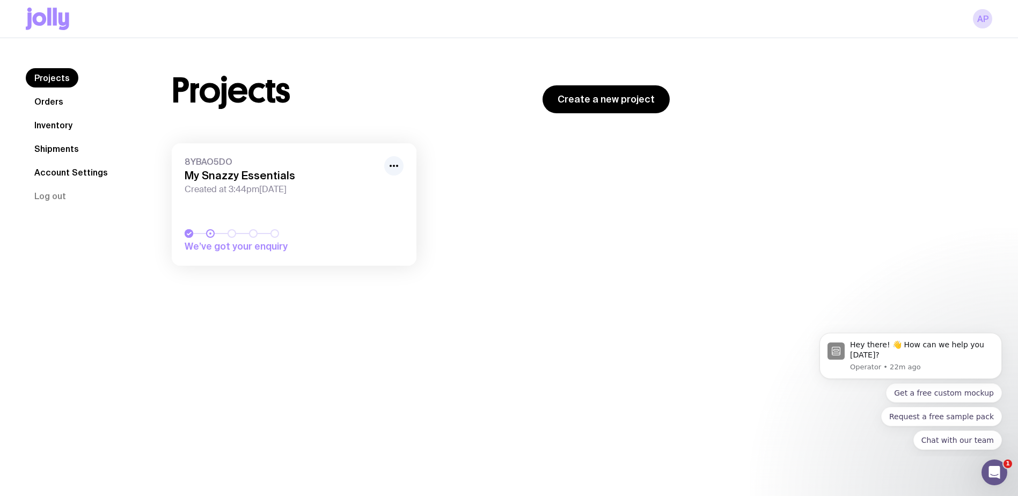
click at [39, 104] on link "Orders" at bounding box center [49, 101] width 46 height 19
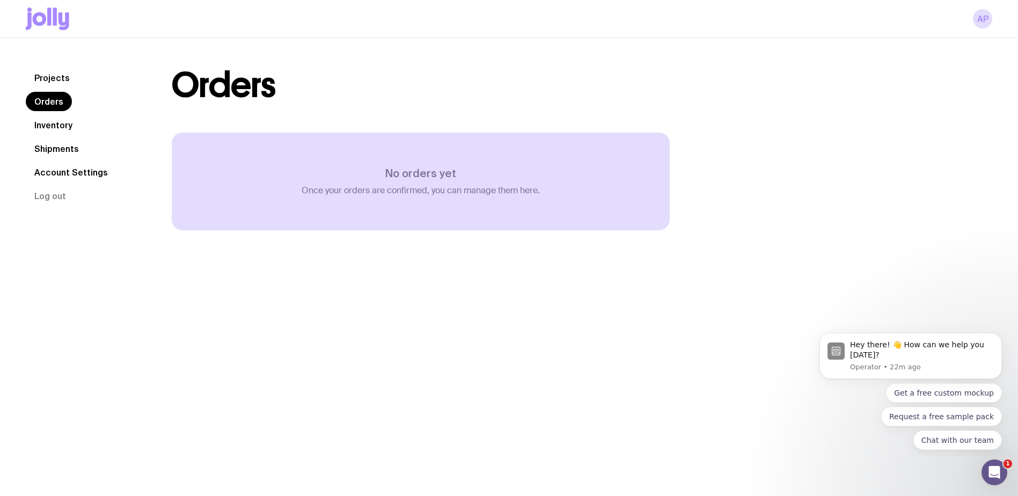
click at [39, 129] on link "Inventory" at bounding box center [53, 124] width 55 height 19
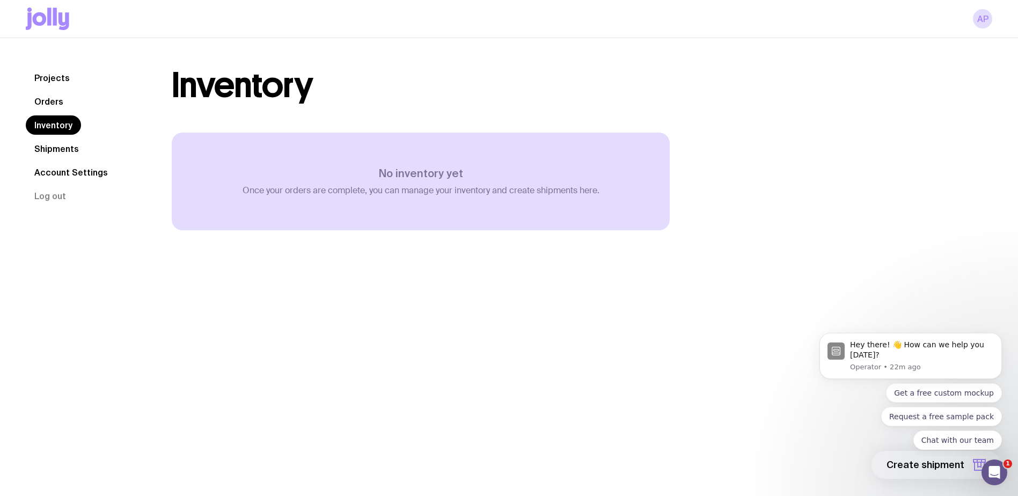
click at [42, 145] on link "Shipments" at bounding box center [57, 148] width 62 height 19
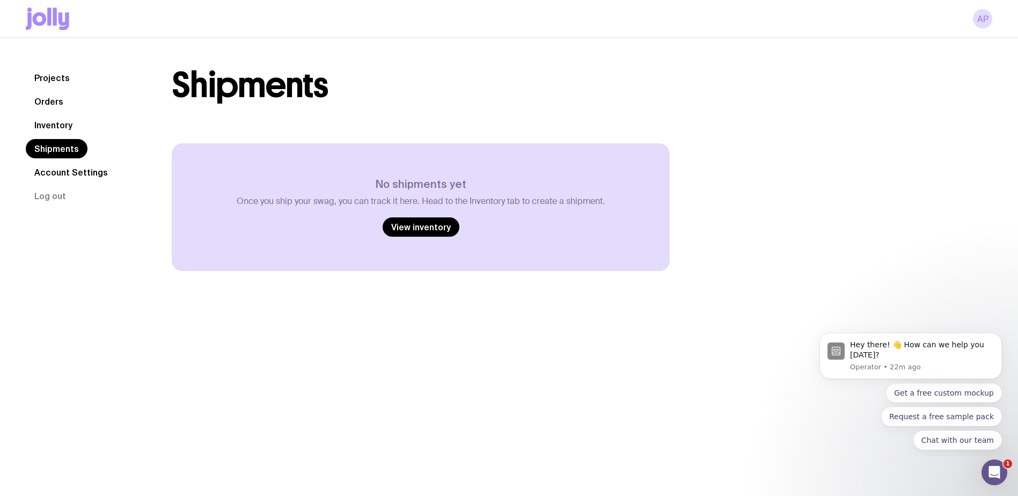
click at [56, 170] on link "Account Settings" at bounding box center [71, 172] width 91 height 19
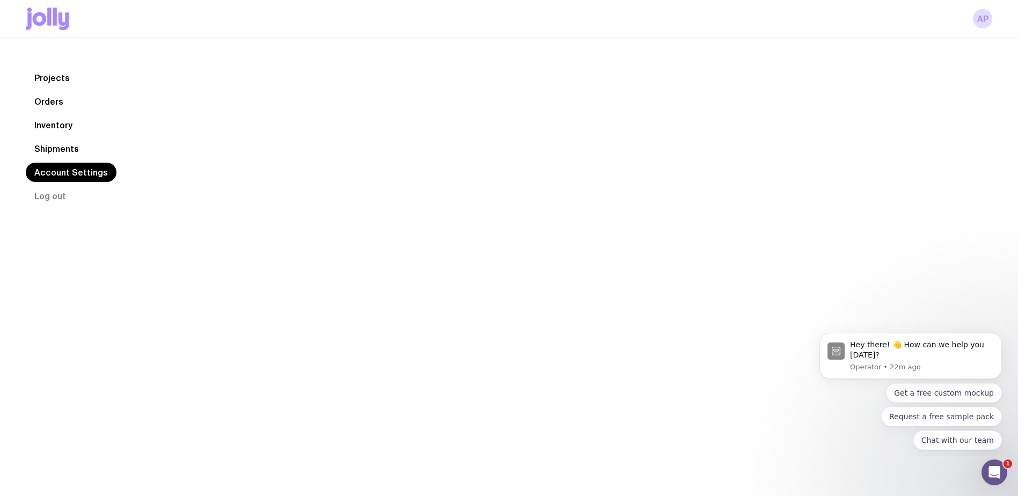
click at [62, 76] on link "Projects" at bounding box center [52, 77] width 53 height 19
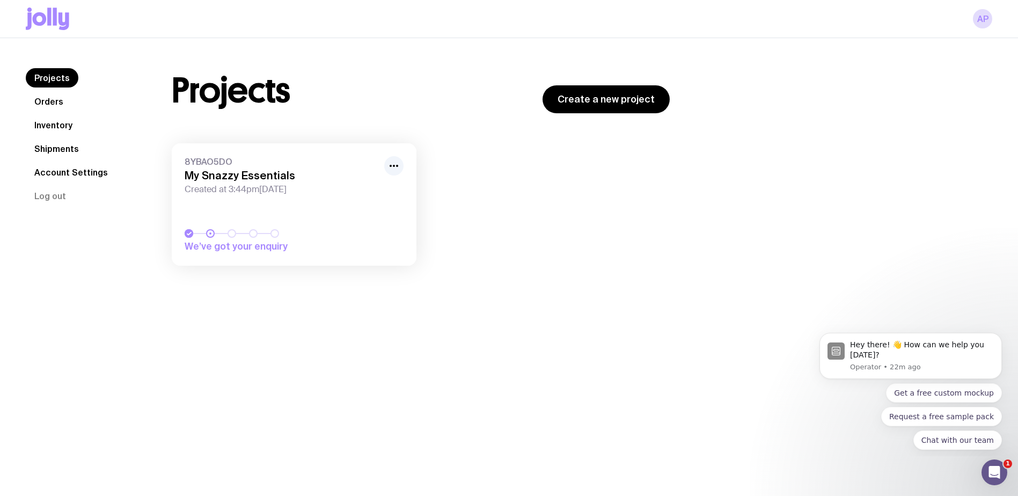
click at [51, 17] on icon at bounding box center [49, 17] width 4 height 18
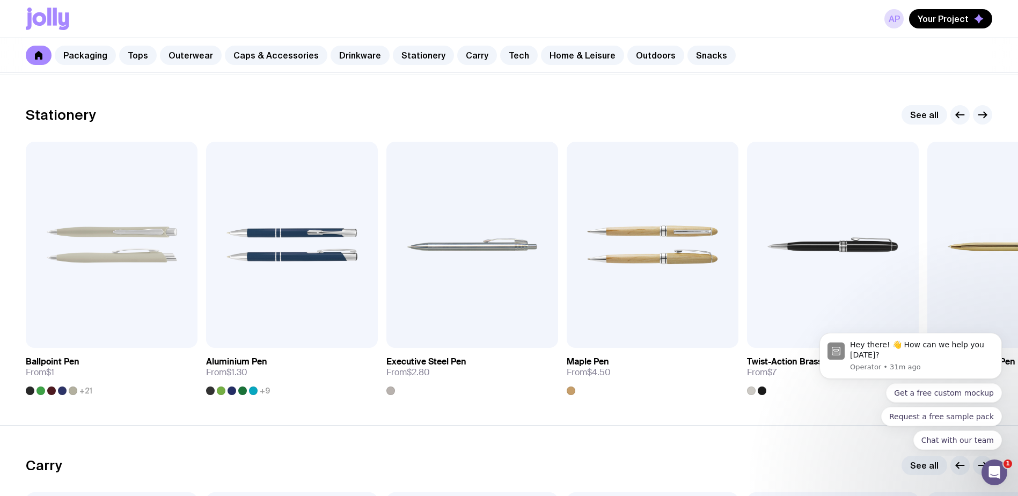
scroll to position [1878, 0]
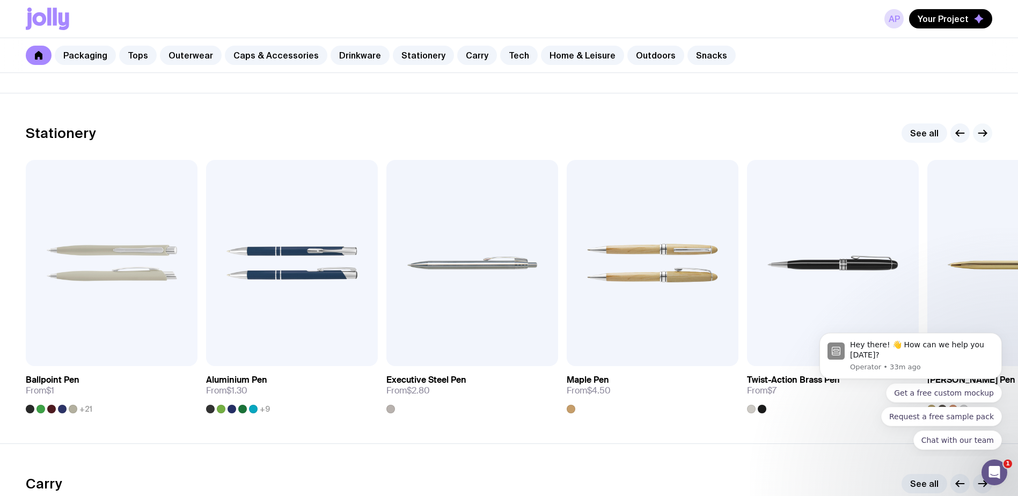
click at [985, 130] on icon "button" at bounding box center [982, 133] width 13 height 13
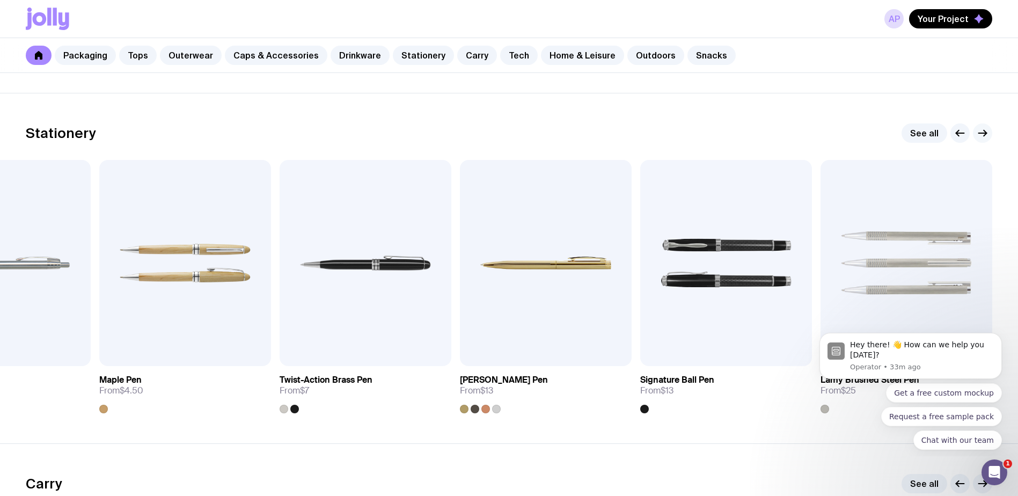
click at [985, 130] on icon "button" at bounding box center [982, 133] width 13 height 13
click at [983, 131] on icon "button" at bounding box center [982, 133] width 13 height 13
click at [957, 131] on icon "button" at bounding box center [960, 133] width 13 height 13
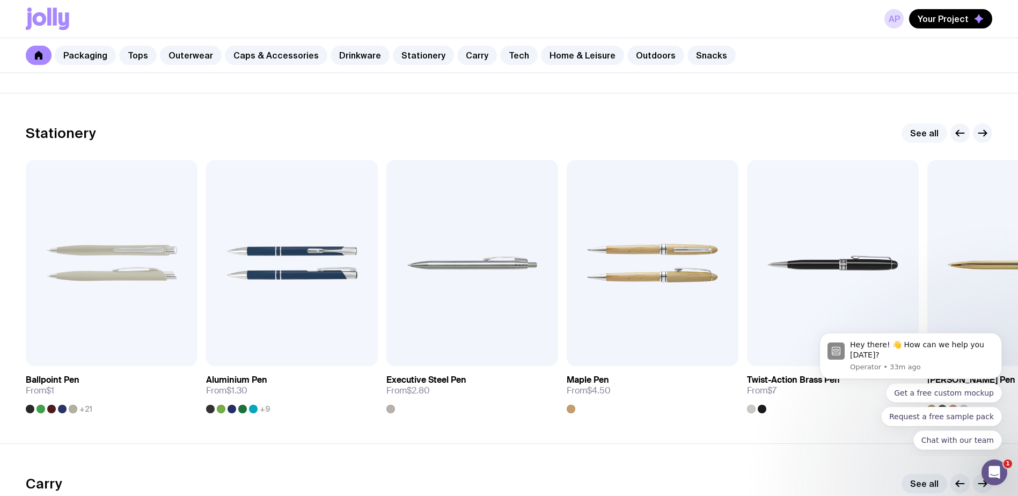
click at [933, 134] on link "See all" at bounding box center [925, 132] width 46 height 19
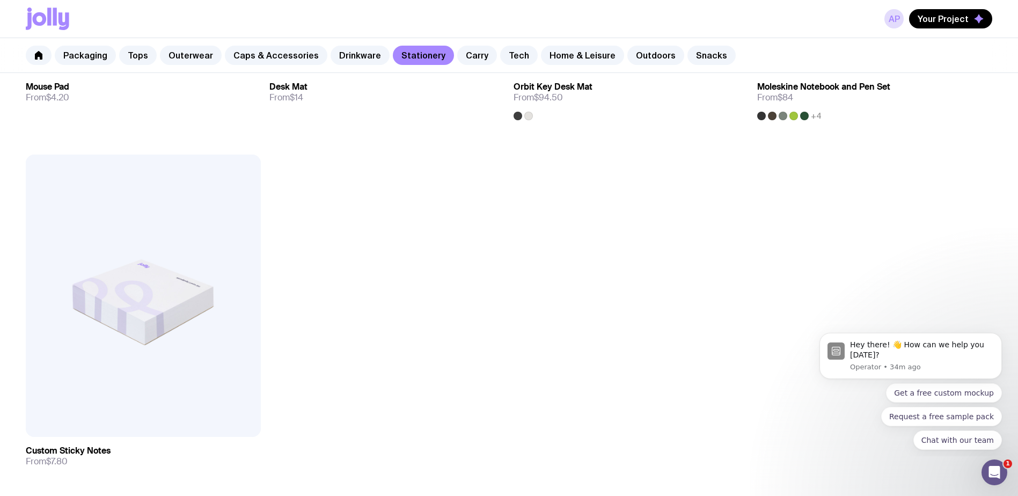
scroll to position [2361, 0]
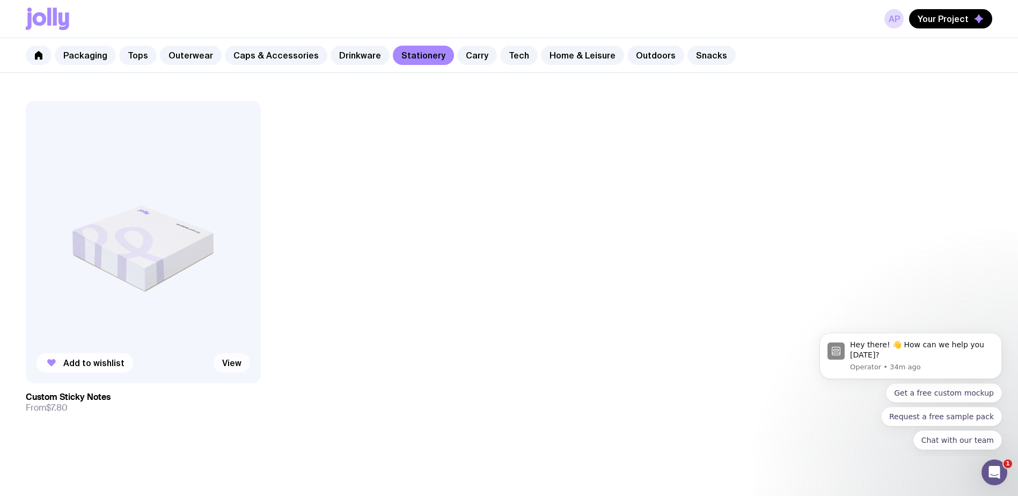
click at [220, 362] on link "View" at bounding box center [232, 362] width 36 height 19
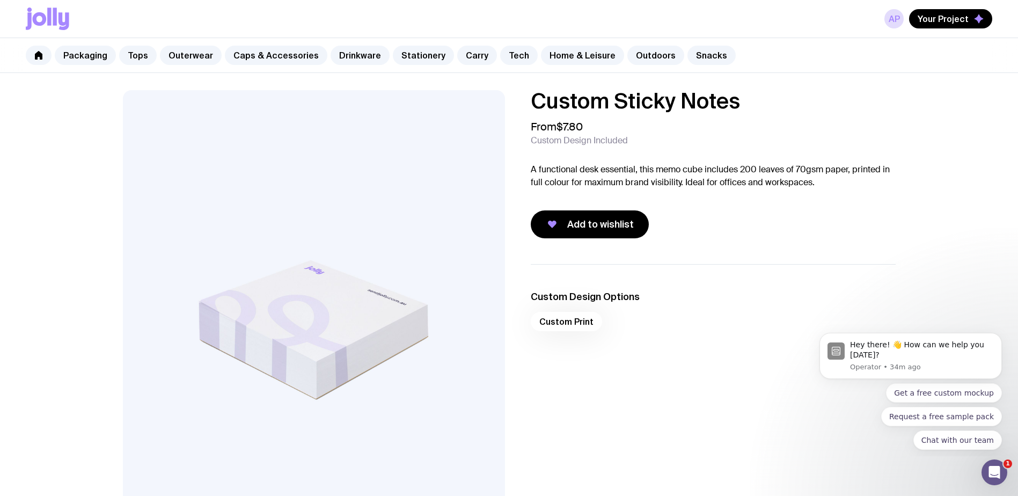
click at [568, 327] on div "Custom Print" at bounding box center [713, 325] width 365 height 26
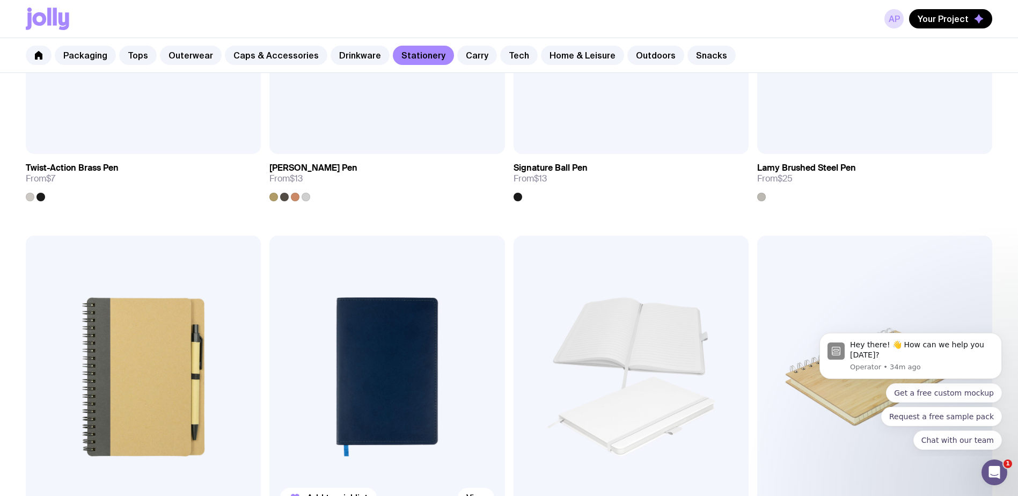
scroll to position [796, 0]
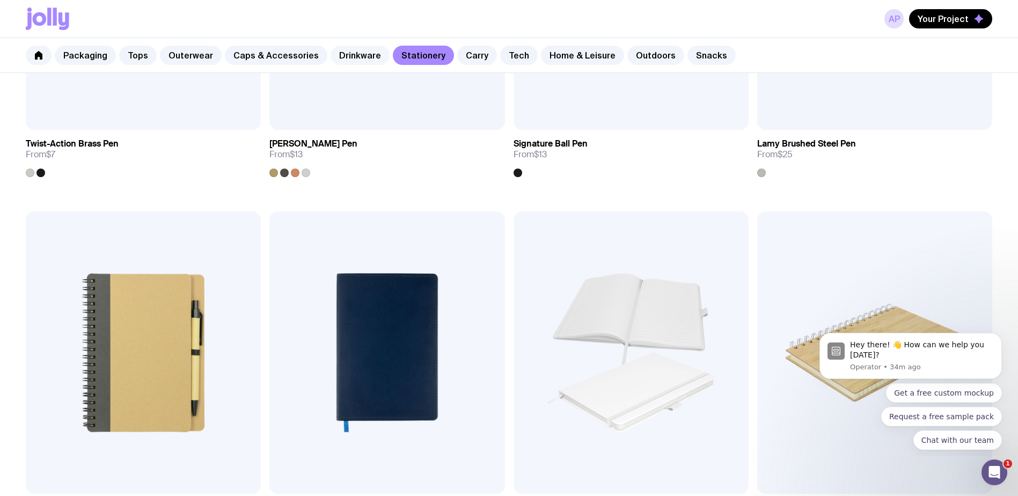
click at [352, 48] on link "Drinkware" at bounding box center [360, 55] width 59 height 19
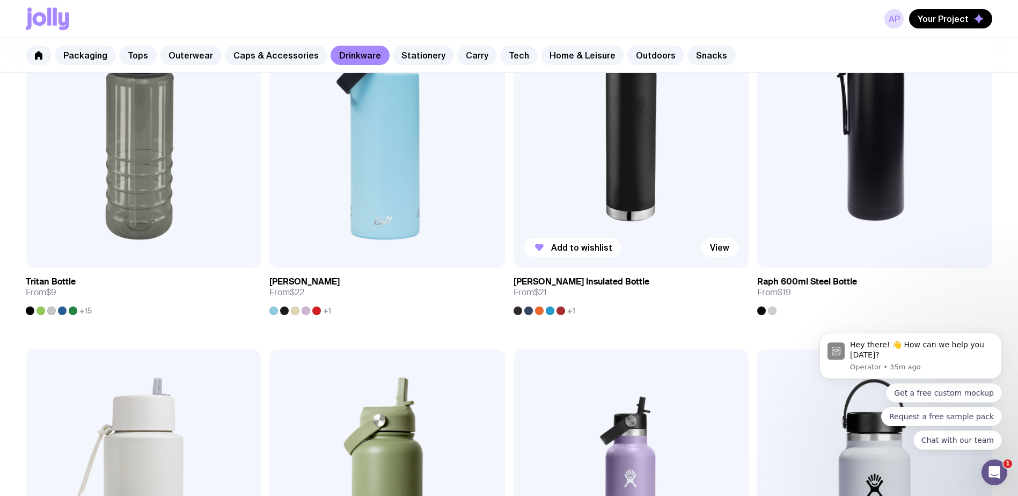
scroll to position [1342, 0]
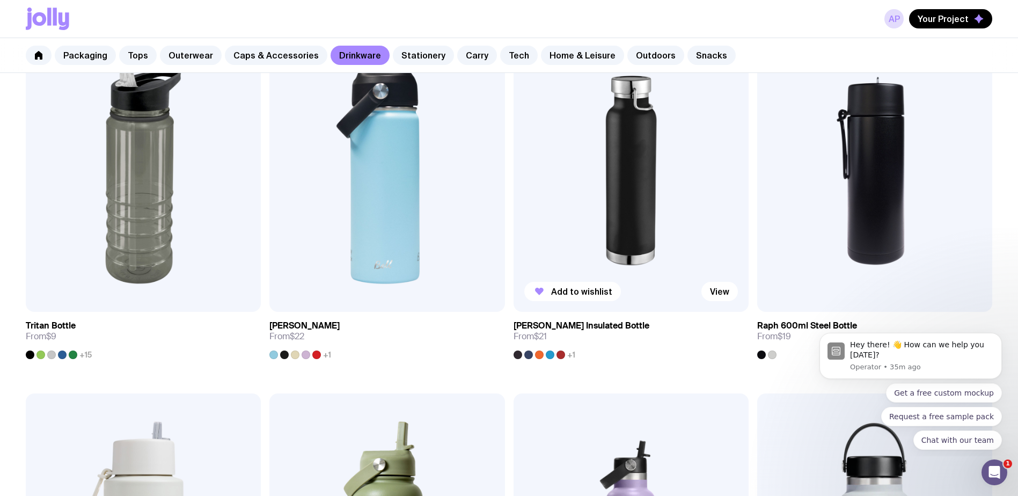
drag, startPoint x: 650, startPoint y: 199, endPoint x: 675, endPoint y: 80, distance: 121.1
click at [650, 199] on img at bounding box center [631, 171] width 235 height 282
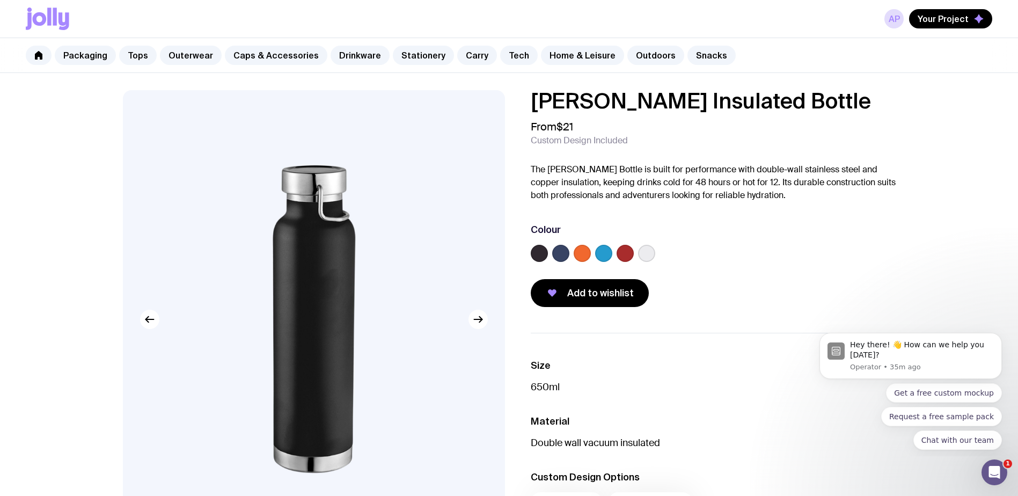
click at [555, 251] on label at bounding box center [560, 253] width 17 height 17
click at [0, 0] on input "radio" at bounding box center [0, 0] width 0 height 0
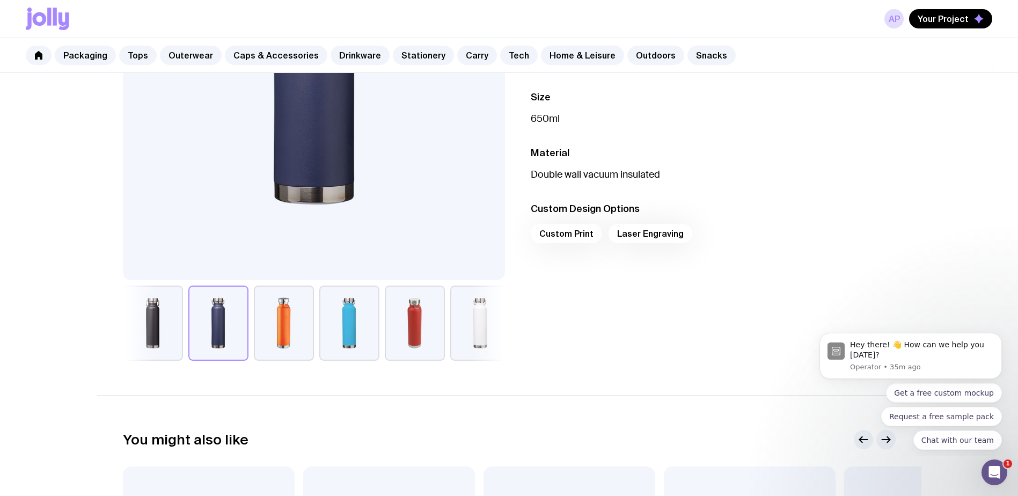
scroll to position [107, 0]
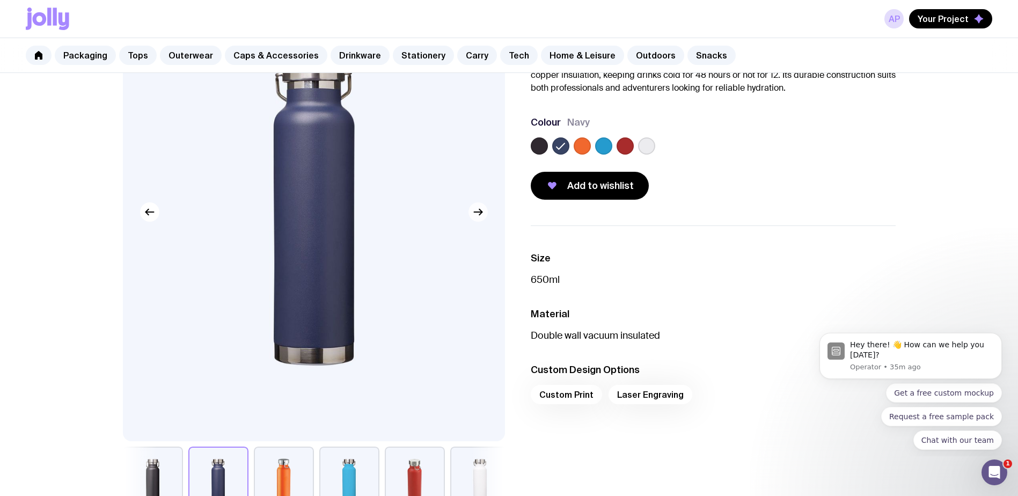
click at [473, 215] on icon "button" at bounding box center [478, 212] width 13 height 13
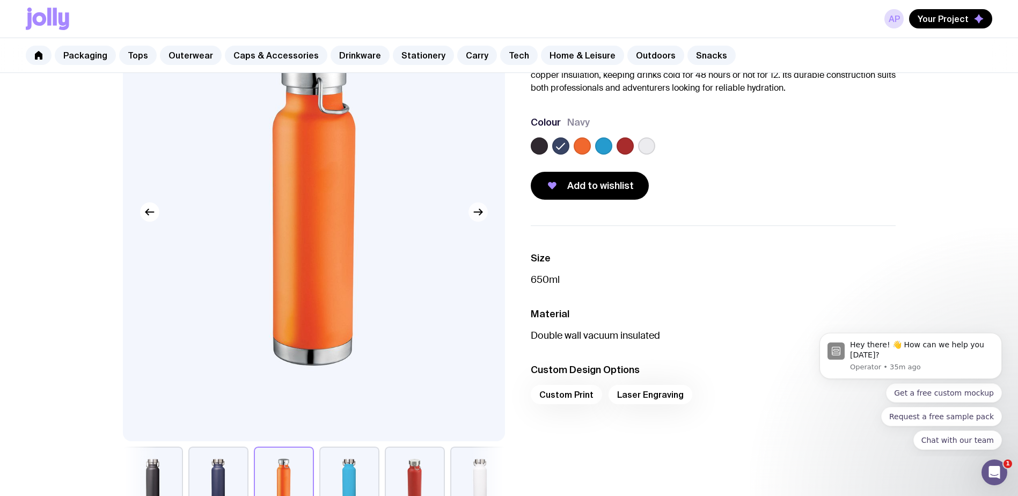
click at [473, 215] on icon "button" at bounding box center [478, 212] width 13 height 13
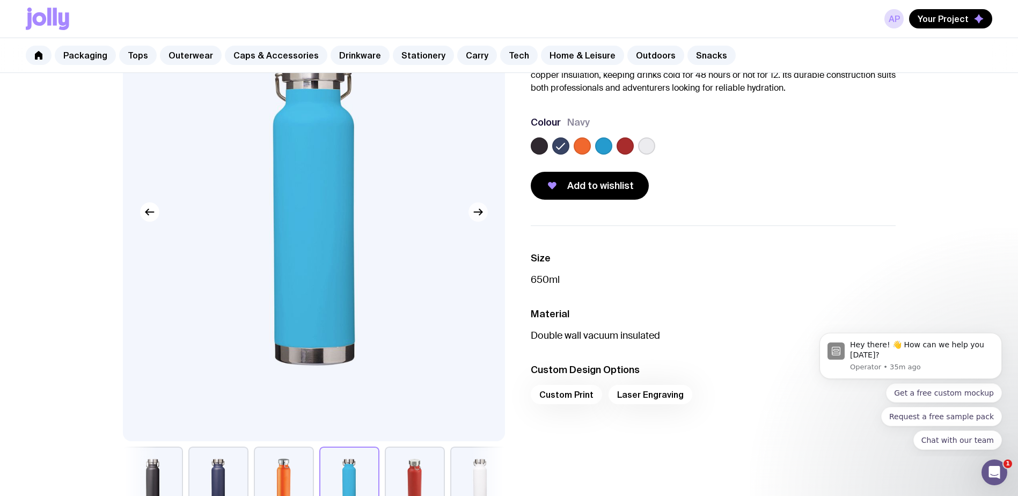
click at [473, 215] on icon "button" at bounding box center [478, 212] width 13 height 13
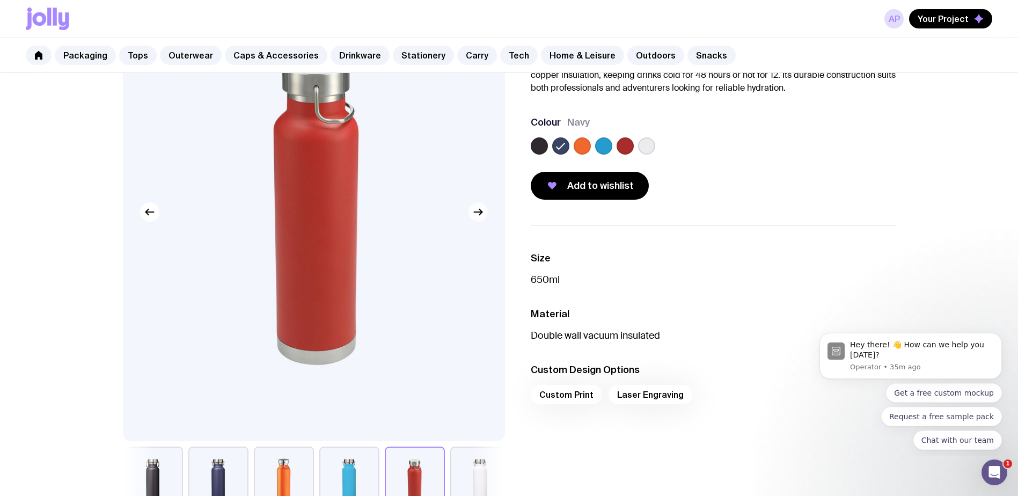
click at [473, 215] on icon "button" at bounding box center [478, 212] width 13 height 13
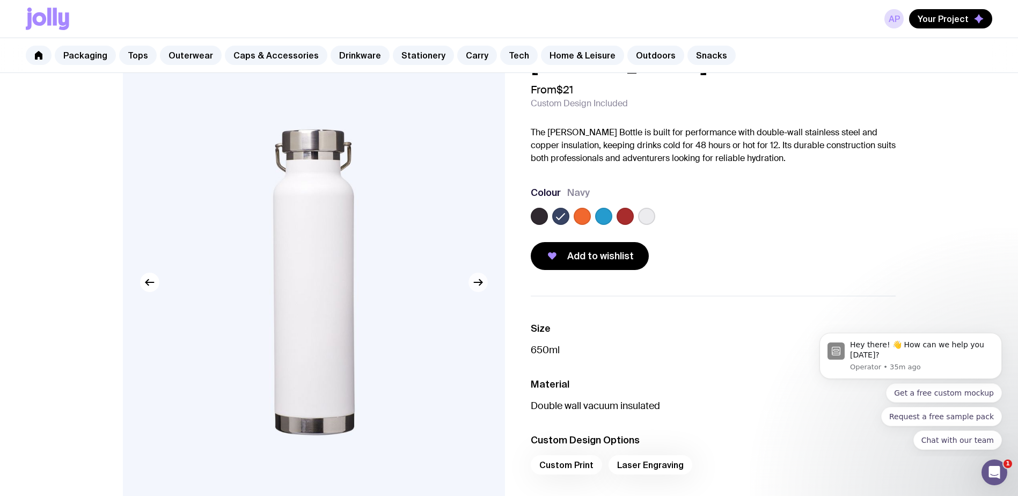
scroll to position [0, 0]
